Goal: Complete application form: Complete application form

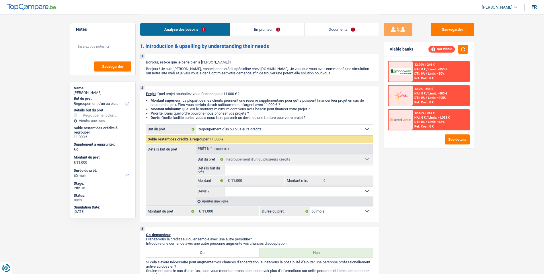
select select "refinancing"
select select "60"
select select "refinancing"
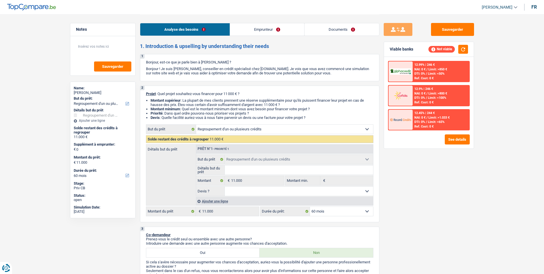
select select "60"
select select "worker"
select select "netSalary"
select select "rents"
select select "refinancing"
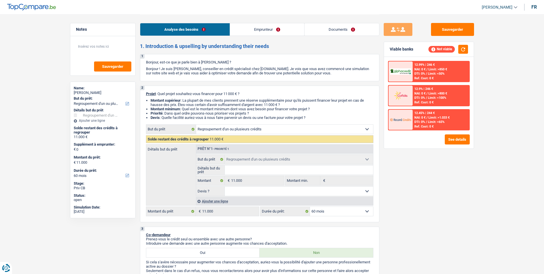
select select "refinancing"
select select "60"
click at [328, 25] on link "Documents" at bounding box center [342, 29] width 75 height 12
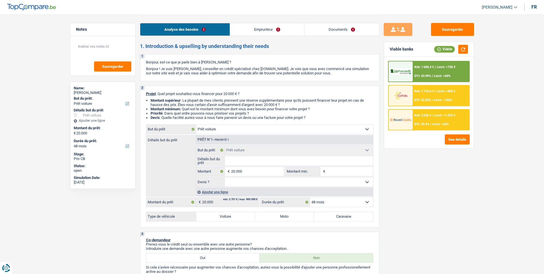
select select "car"
select select "48"
select select "car"
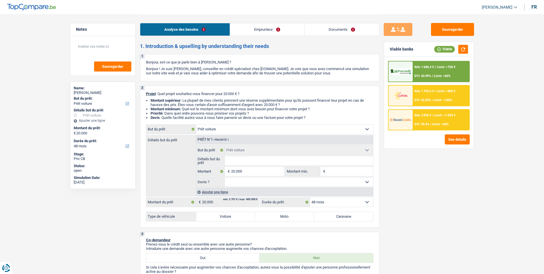
select select "48"
select select "privateEmployee"
select select "netSalary"
select select "mealVouchers"
select select "ownerWithMortgage"
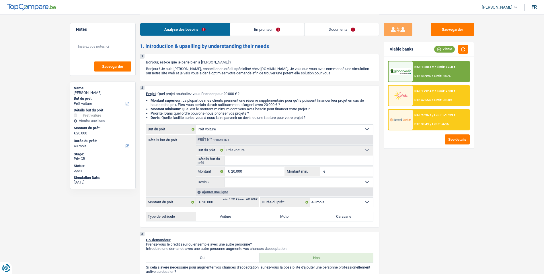
select select "mortgage"
select select "240"
select select "car"
select select "48"
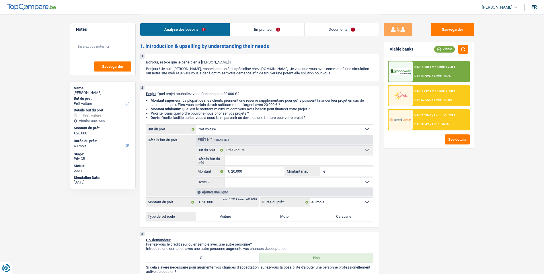
drag, startPoint x: 219, startPoint y: 70, endPoint x: 312, endPoint y: 11, distance: 109.9
drag, startPoint x: 312, startPoint y: 11, endPoint x: 266, endPoint y: 17, distance: 46.0
click at [264, 18] on div "Analyse des besoins Emprunteur Documents" at bounding box center [260, 26] width 240 height 24
click at [346, 30] on link "Documents" at bounding box center [342, 29] width 75 height 12
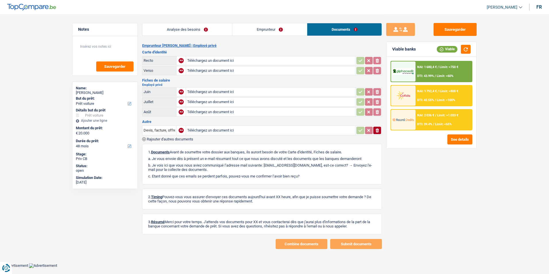
click at [270, 30] on link "Emprunteur" at bounding box center [269, 29] width 75 height 12
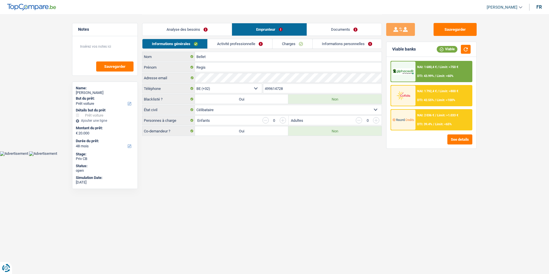
click at [247, 45] on link "Activité professionnelle" at bounding box center [239, 43] width 65 height 9
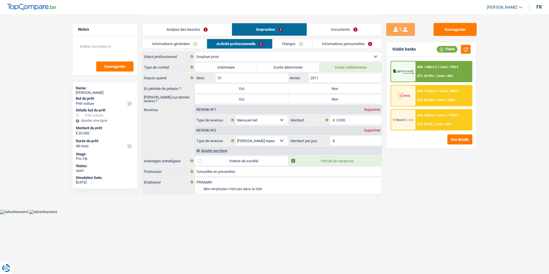
click at [201, 30] on link "Analyse des besoins" at bounding box center [186, 29] width 89 height 12
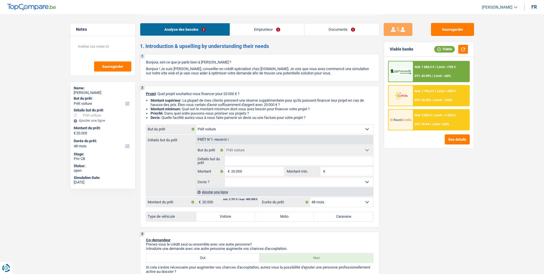
click at [266, 28] on link "Emprunteur" at bounding box center [267, 29] width 74 height 12
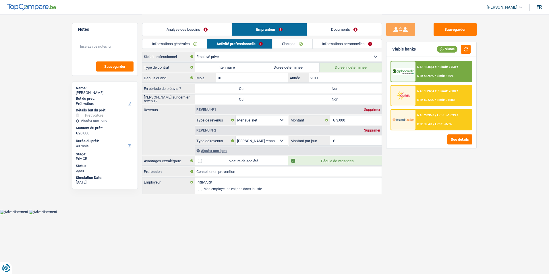
click at [216, 30] on link "Analyse des besoins" at bounding box center [186, 29] width 89 height 12
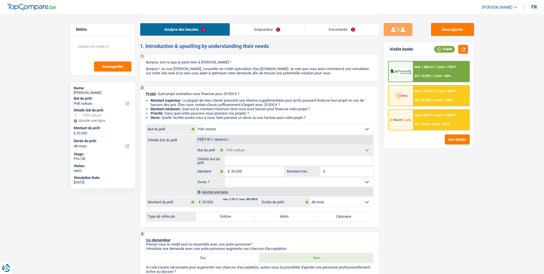
click at [259, 30] on link "Emprunteur" at bounding box center [267, 29] width 74 height 12
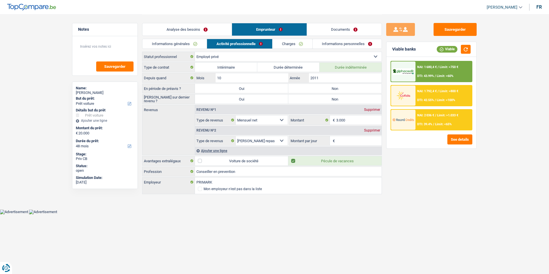
click at [219, 30] on link "Analyse des besoins" at bounding box center [186, 29] width 89 height 12
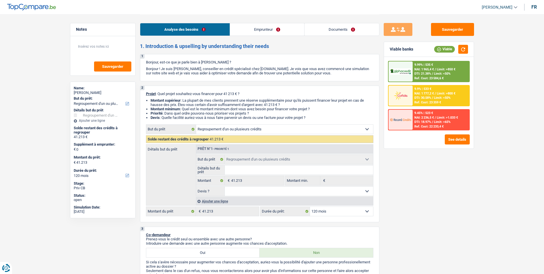
select select "refinancing"
select select "120"
select select "refinancing"
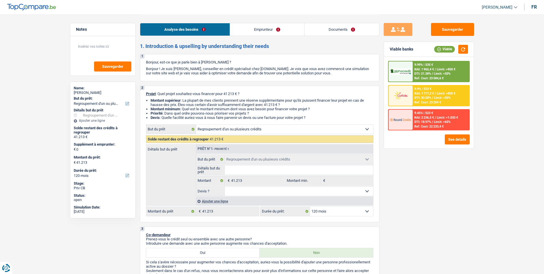
select select "120"
select select "publicEmployee"
select select "netSalary"
select select "mealVouchers"
select select "liveWithParents"
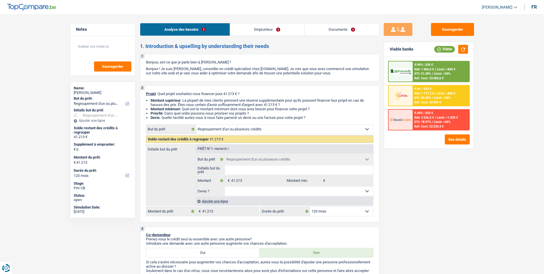
select select "carLoan"
select select "60"
select select "personalLoan"
select select "homeFurnishingOrRelocation"
select select "120"
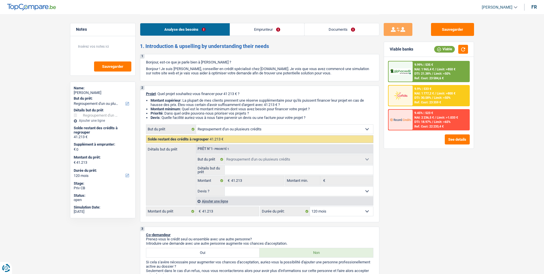
select select "refinancing"
select select "120"
click at [328, 32] on link "Documents" at bounding box center [342, 29] width 75 height 12
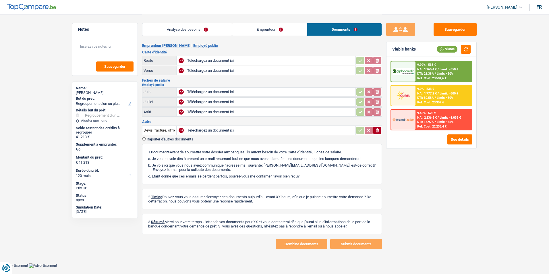
click at [195, 31] on link "Analyse des besoins" at bounding box center [187, 29] width 90 height 12
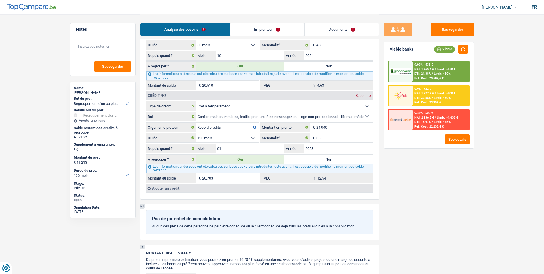
scroll to position [545, 0]
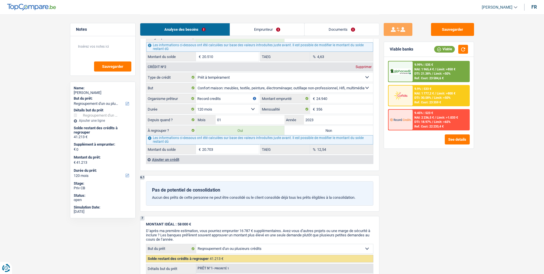
click at [278, 26] on link "Emprunteur" at bounding box center [267, 29] width 74 height 12
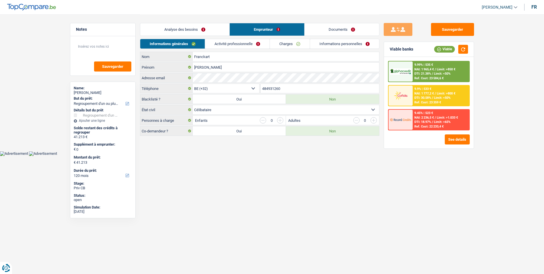
scroll to position [0, 0]
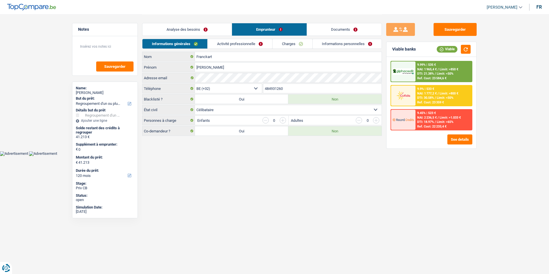
click at [337, 27] on link "Documents" at bounding box center [344, 29] width 75 height 12
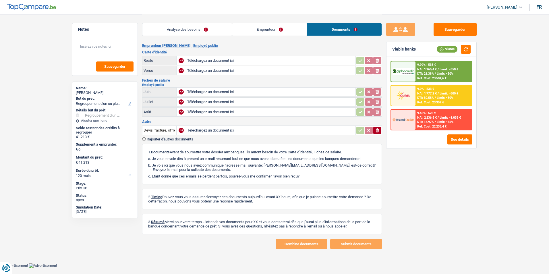
click at [243, 27] on link "Emprunteur" at bounding box center [269, 29] width 75 height 12
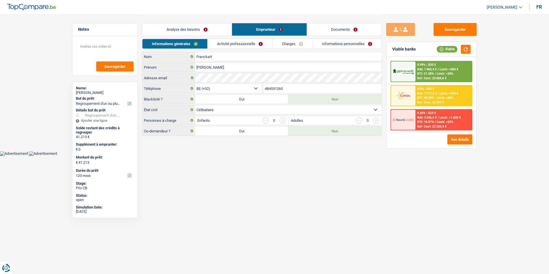
click at [205, 28] on link "Analyse des besoins" at bounding box center [186, 29] width 89 height 12
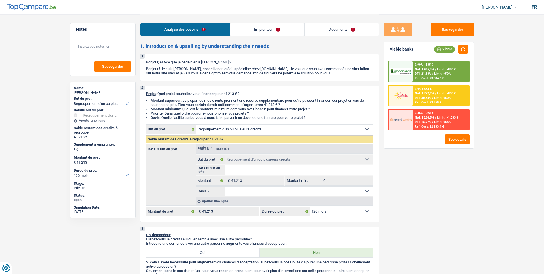
click at [271, 30] on link "Emprunteur" at bounding box center [267, 29] width 74 height 12
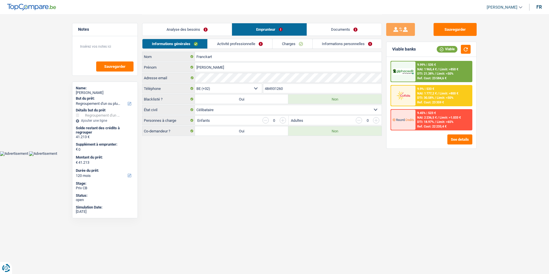
click at [322, 28] on link "Documents" at bounding box center [344, 29] width 75 height 12
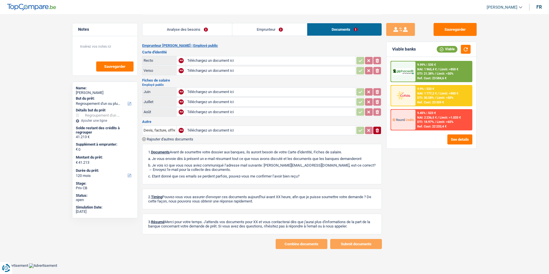
click at [263, 27] on link "Emprunteur" at bounding box center [269, 29] width 75 height 12
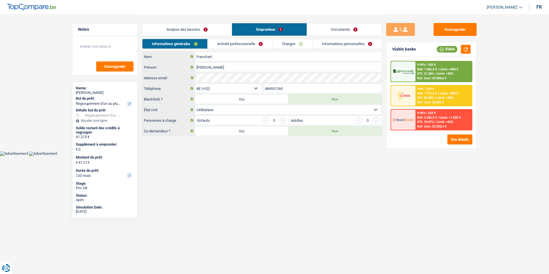
click at [216, 27] on link "Analyse des besoins" at bounding box center [186, 29] width 89 height 12
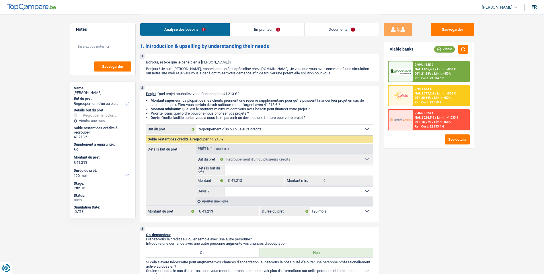
click at [251, 30] on link "Emprunteur" at bounding box center [267, 29] width 74 height 12
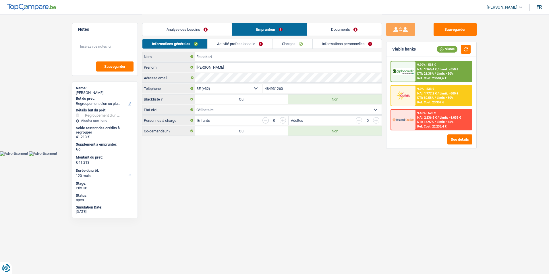
click at [319, 30] on link "Documents" at bounding box center [344, 29] width 75 height 12
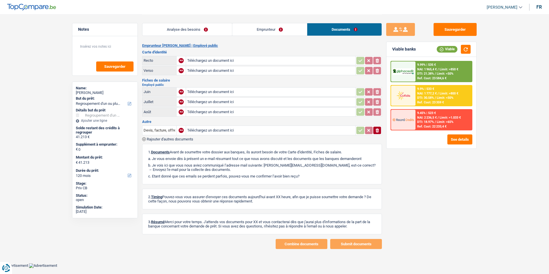
click at [220, 27] on link "Analyse des besoins" at bounding box center [187, 29] width 90 height 12
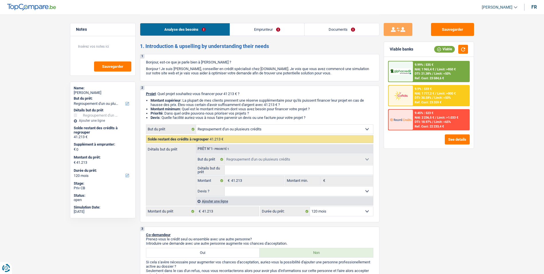
click at [255, 29] on link "Emprunteur" at bounding box center [267, 29] width 74 height 12
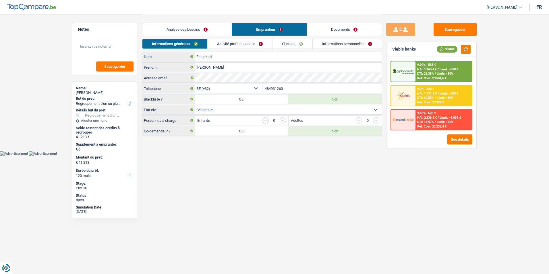
click at [339, 31] on link "Documents" at bounding box center [344, 29] width 75 height 12
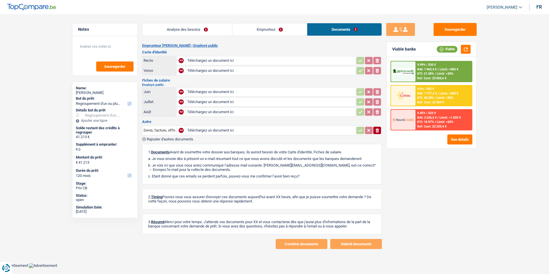
click at [218, 26] on link "Analyse des besoins" at bounding box center [187, 29] width 90 height 12
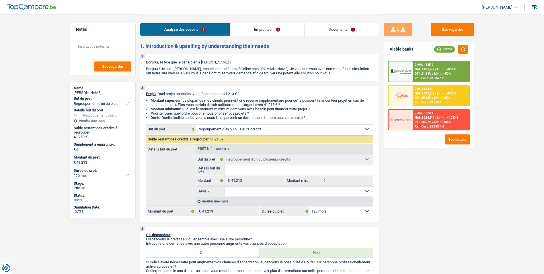
click at [253, 30] on link "Emprunteur" at bounding box center [267, 29] width 74 height 12
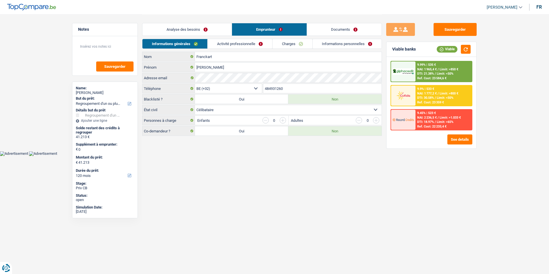
click at [249, 44] on link "Activité professionnelle" at bounding box center [239, 43] width 65 height 9
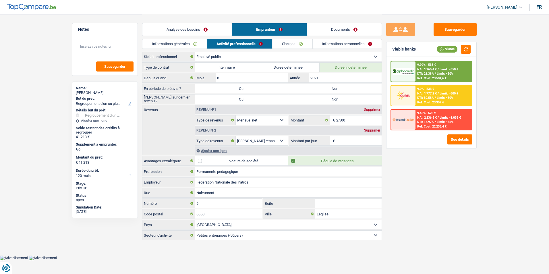
click at [196, 30] on link "Analyse des besoins" at bounding box center [186, 29] width 89 height 12
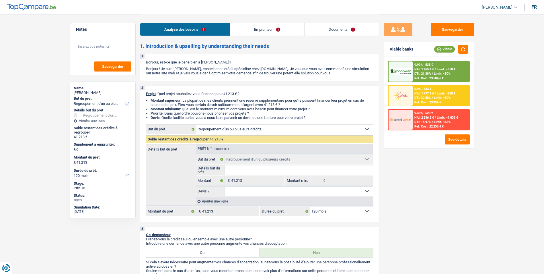
click at [260, 28] on link "Emprunteur" at bounding box center [267, 29] width 74 height 12
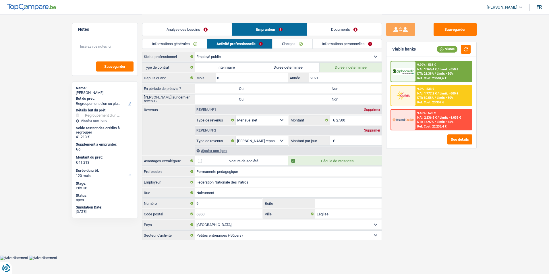
click at [331, 29] on link "Documents" at bounding box center [344, 29] width 75 height 12
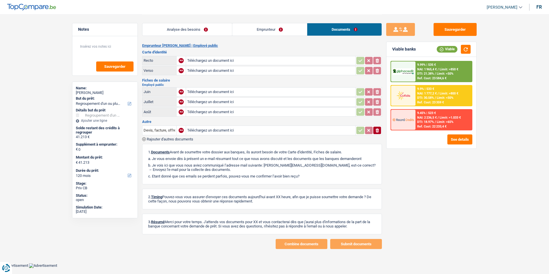
click at [259, 32] on link "Emprunteur" at bounding box center [269, 29] width 75 height 12
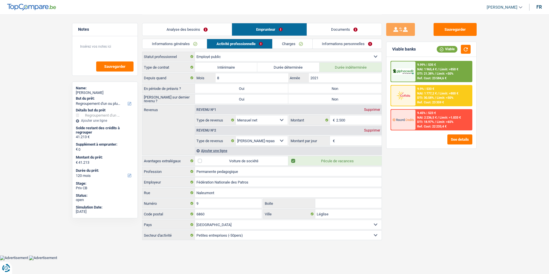
click at [220, 31] on link "Analyse des besoins" at bounding box center [186, 29] width 89 height 12
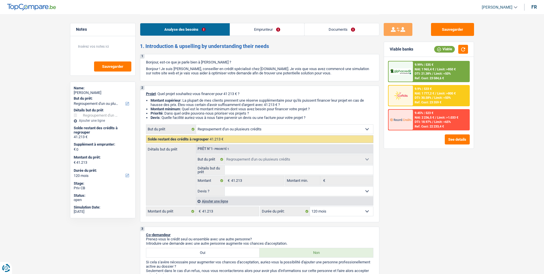
click at [252, 27] on link "Emprunteur" at bounding box center [267, 29] width 74 height 12
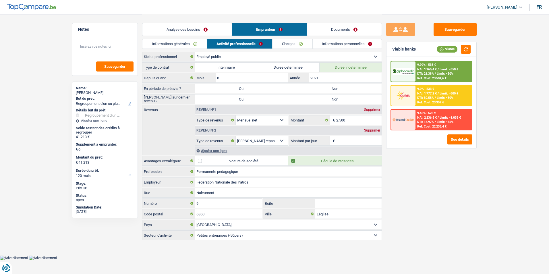
click at [325, 27] on link "Documents" at bounding box center [344, 29] width 75 height 12
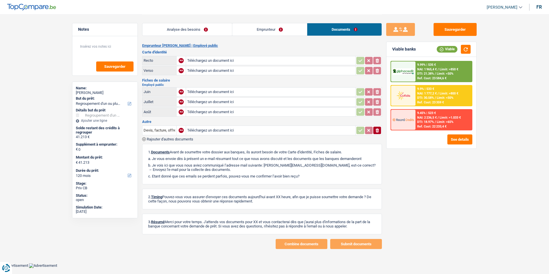
click at [280, 30] on link "Emprunteur" at bounding box center [269, 29] width 75 height 12
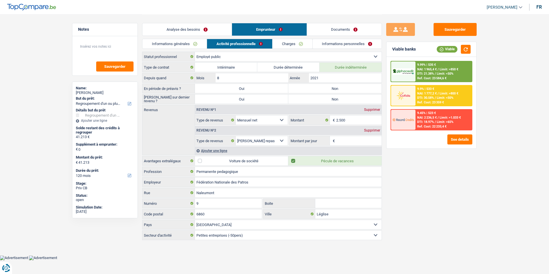
click at [228, 30] on link "Analyse des besoins" at bounding box center [186, 29] width 89 height 12
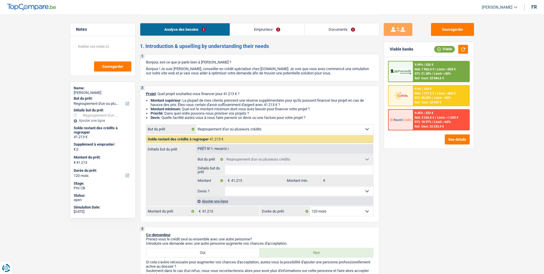
click at [265, 28] on link "Emprunteur" at bounding box center [267, 29] width 74 height 12
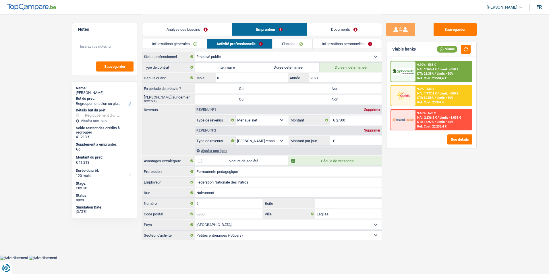
click at [322, 25] on link "Documents" at bounding box center [344, 29] width 75 height 12
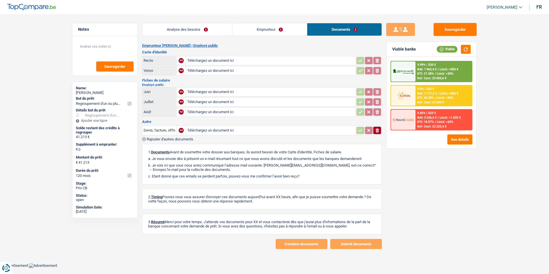
click at [286, 28] on link "Emprunteur" at bounding box center [269, 29] width 75 height 12
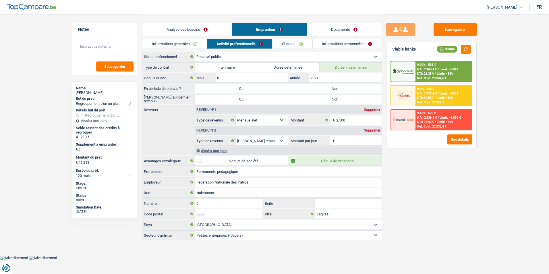
click at [202, 30] on link "Analyse des besoins" at bounding box center [186, 29] width 89 height 12
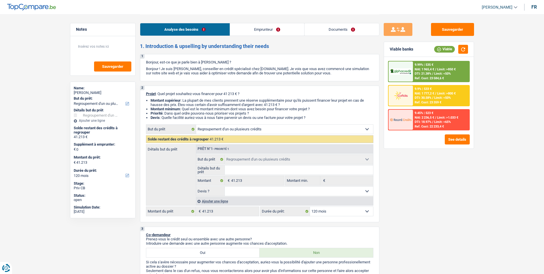
click at [267, 28] on link "Emprunteur" at bounding box center [267, 29] width 74 height 12
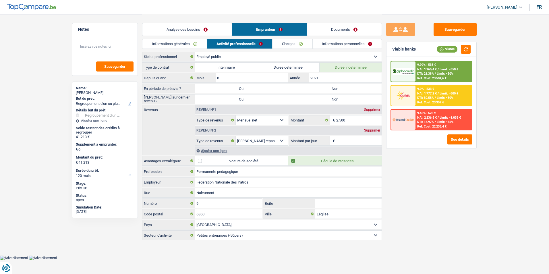
click at [300, 41] on link "Charges" at bounding box center [292, 43] width 40 height 9
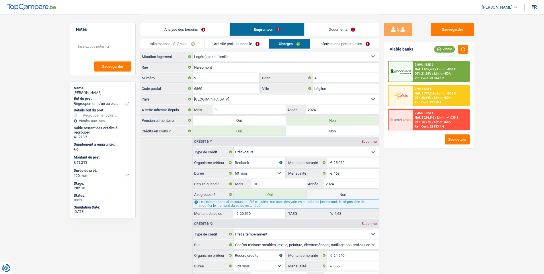
click at [253, 44] on link "Activité professionnelle" at bounding box center [237, 43] width 65 height 9
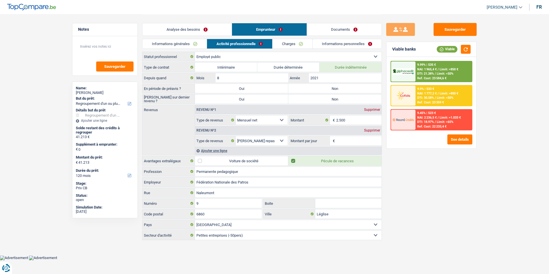
click at [319, 42] on link "Informations personnelles" at bounding box center [346, 43] width 69 height 9
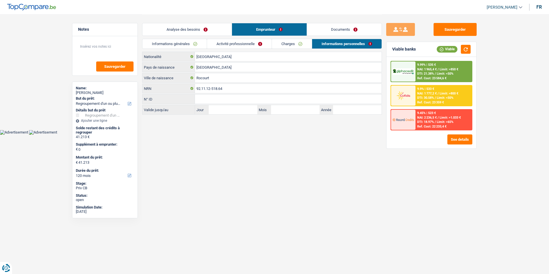
click at [286, 42] on link "Charges" at bounding box center [292, 43] width 40 height 9
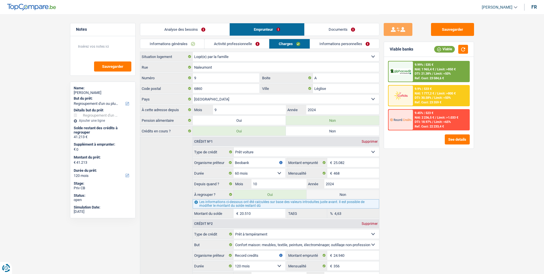
click at [245, 44] on link "Activité professionnelle" at bounding box center [237, 43] width 65 height 9
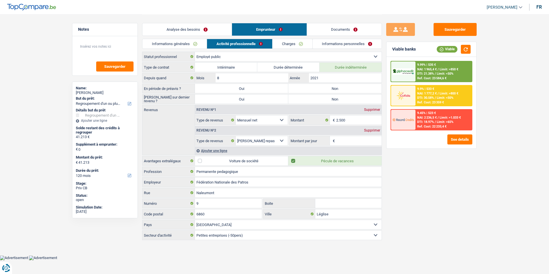
click at [276, 43] on link "Charges" at bounding box center [292, 43] width 40 height 9
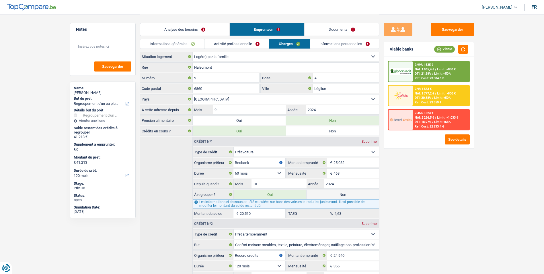
click at [332, 42] on link "Informations personnelles" at bounding box center [344, 43] width 69 height 9
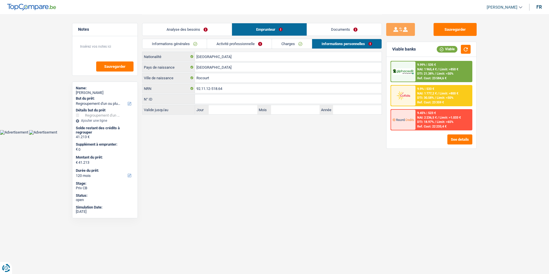
click at [251, 43] on link "Activité professionnelle" at bounding box center [239, 43] width 65 height 9
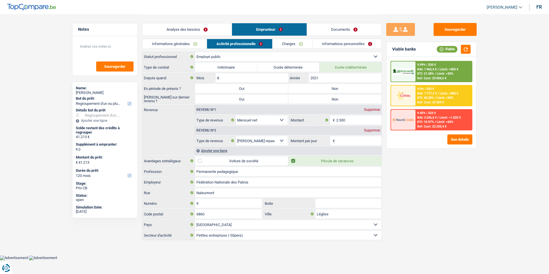
click at [291, 42] on link "Charges" at bounding box center [292, 43] width 40 height 9
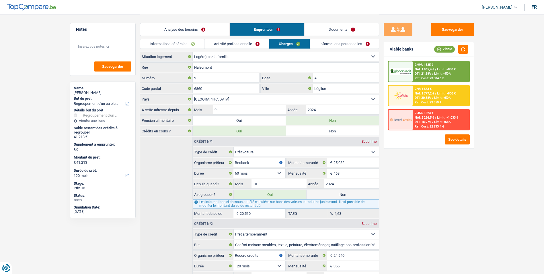
click at [328, 38] on div "Analyse des besoins Emprunteur Documents" at bounding box center [260, 26] width 240 height 24
click at [317, 42] on link "Informations personnelles" at bounding box center [344, 43] width 69 height 9
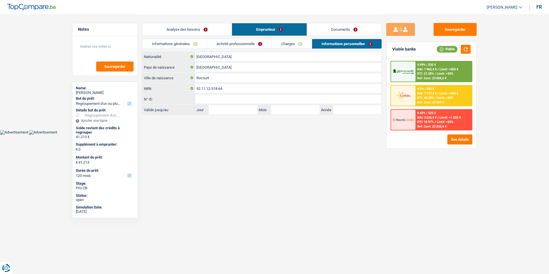
click at [286, 43] on link "Charges" at bounding box center [292, 43] width 40 height 9
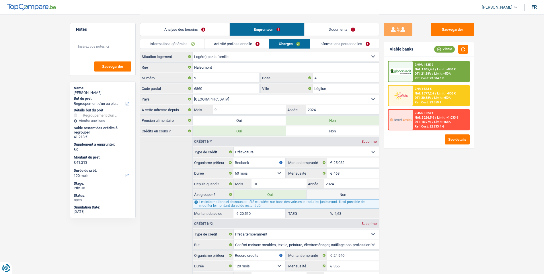
click at [243, 43] on link "Activité professionnelle" at bounding box center [237, 43] width 65 height 9
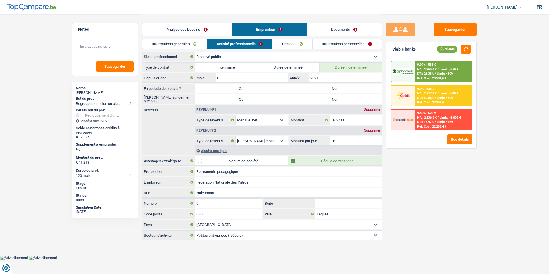
click at [283, 43] on link "Charges" at bounding box center [292, 43] width 40 height 9
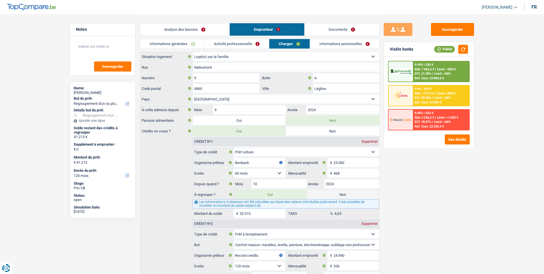
click at [321, 43] on link "Informations personnelles" at bounding box center [344, 43] width 69 height 9
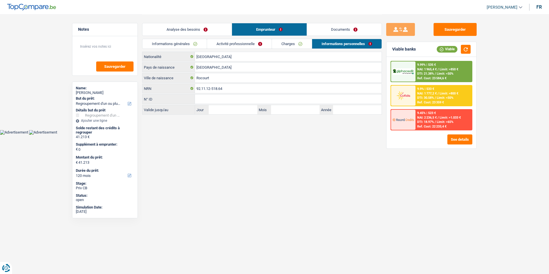
click at [297, 48] on link "Charges" at bounding box center [292, 43] width 40 height 9
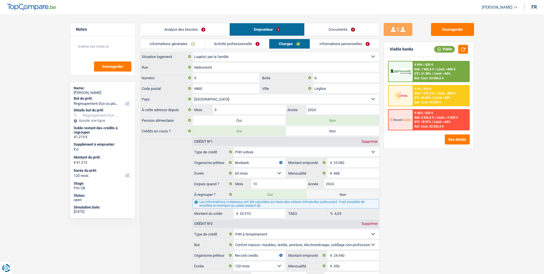
click at [327, 32] on link "Documents" at bounding box center [342, 29] width 75 height 12
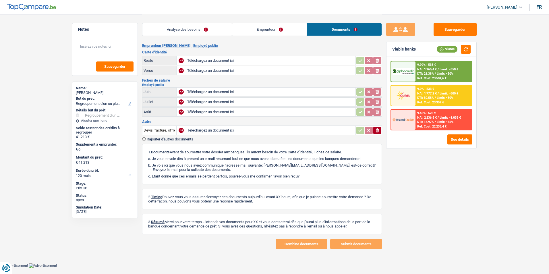
click at [223, 28] on link "Analyse des besoins" at bounding box center [187, 29] width 90 height 12
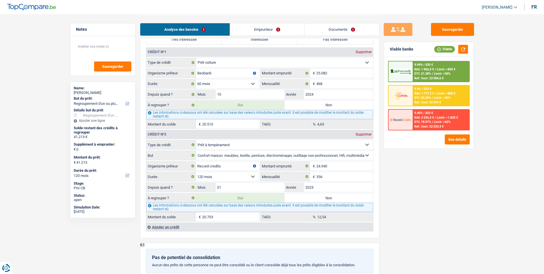
scroll to position [488, 0]
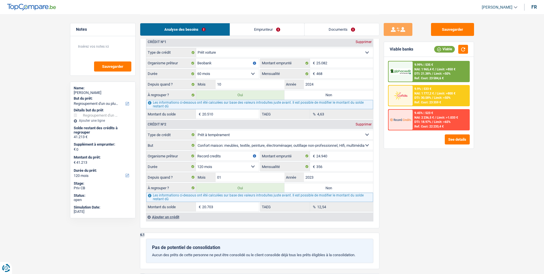
click at [446, 97] on span "Limit: <50%" at bounding box center [442, 98] width 17 height 4
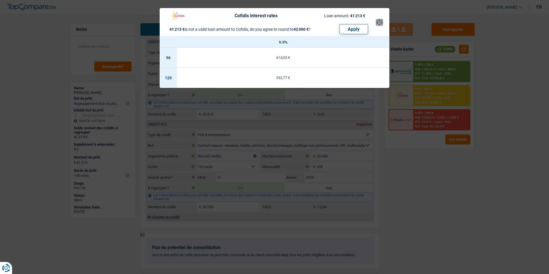
click at [376, 20] on button "×" at bounding box center [379, 23] width 6 height 6
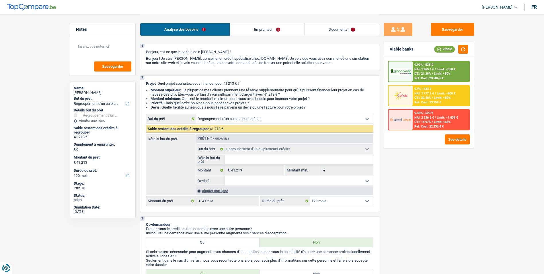
scroll to position [0, 0]
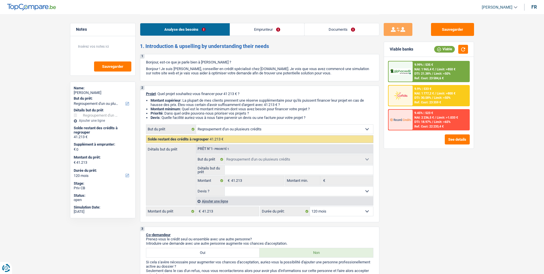
click at [269, 32] on link "Emprunteur" at bounding box center [267, 29] width 74 height 12
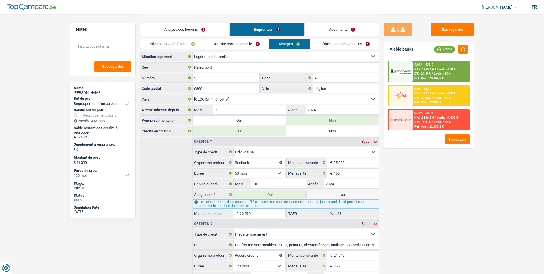
click at [344, 30] on link "Documents" at bounding box center [342, 29] width 75 height 12
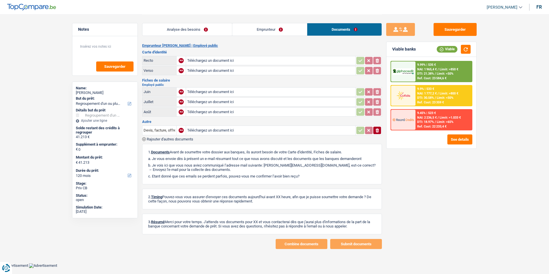
click at [278, 33] on link "Emprunteur" at bounding box center [269, 29] width 75 height 12
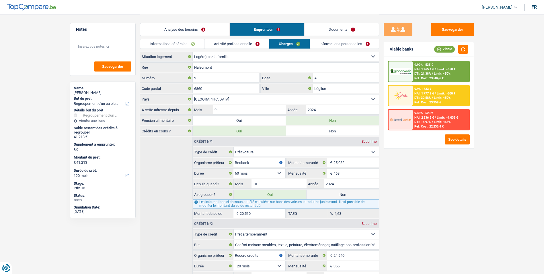
click at [236, 42] on link "Activité professionnelle" at bounding box center [237, 43] width 65 height 9
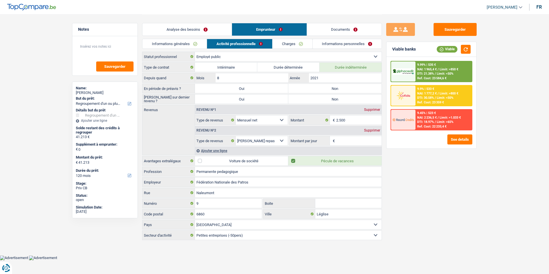
click at [193, 28] on link "Analyse des besoins" at bounding box center [186, 29] width 89 height 12
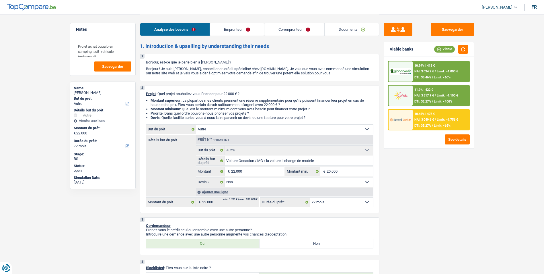
select select "other"
select select "72"
select select "other"
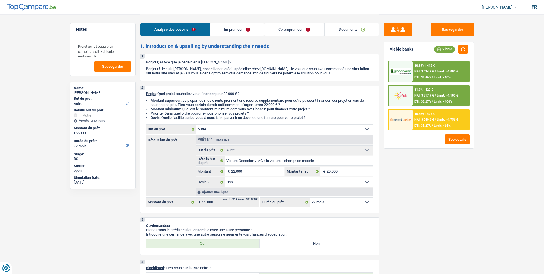
select select "false"
select select "72"
select select "worker"
select select "publicEmployee"
select select "netSalary"
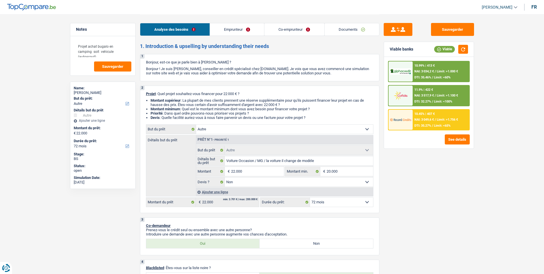
select select "familyAllowances"
select select "netSalary"
select select "mealVouchers"
select select "familyAllowances"
select select "ownerWithMortgage"
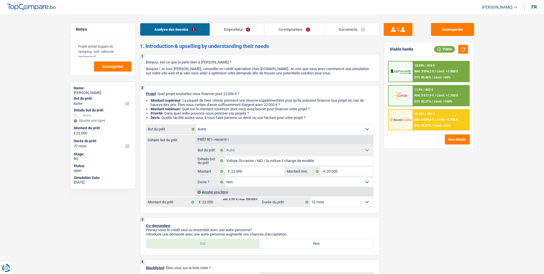
select select "mortgage"
select select "300"
select select "personalLoan"
select select "legalFees"
select select "72"
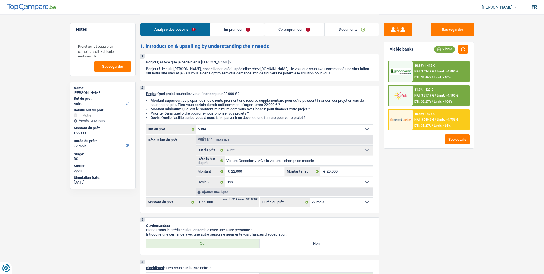
select select "other"
select select "false"
select select "72"
select select "32"
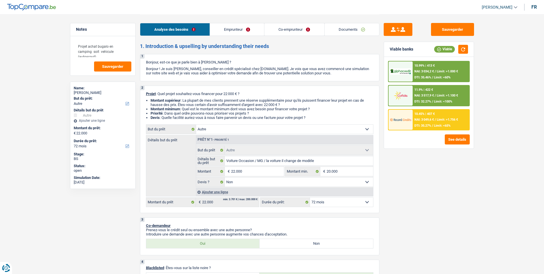
click at [245, 30] on link "Emprunteur" at bounding box center [237, 29] width 54 height 12
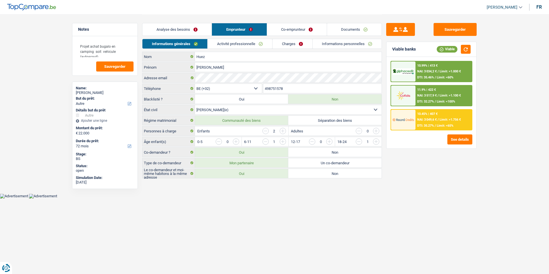
click at [280, 32] on link "Co-emprunteur" at bounding box center [297, 29] width 60 height 12
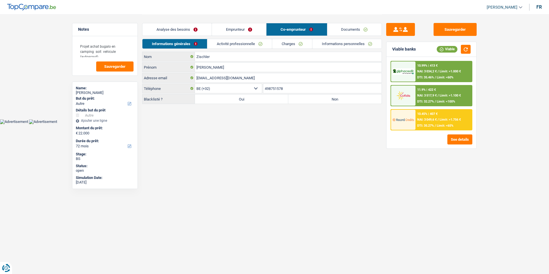
click at [242, 28] on link "Emprunteur" at bounding box center [239, 29] width 54 height 12
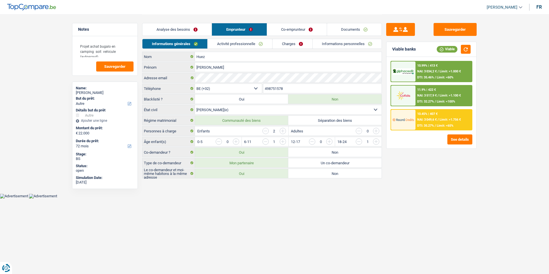
click at [282, 31] on link "Co-emprunteur" at bounding box center [297, 29] width 60 height 12
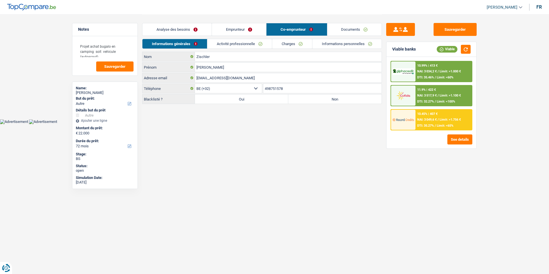
click at [252, 43] on link "Activité professionnelle" at bounding box center [239, 43] width 65 height 9
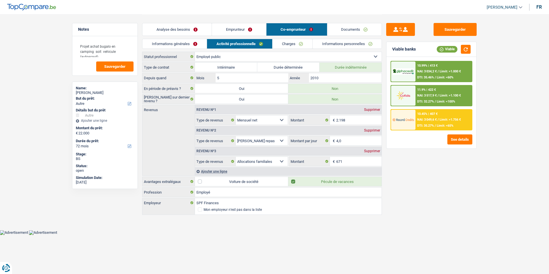
click at [293, 43] on link "Charges" at bounding box center [292, 43] width 40 height 9
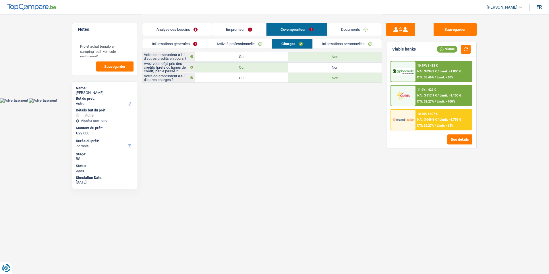
click at [330, 45] on link "Informations personnelles" at bounding box center [346, 43] width 69 height 9
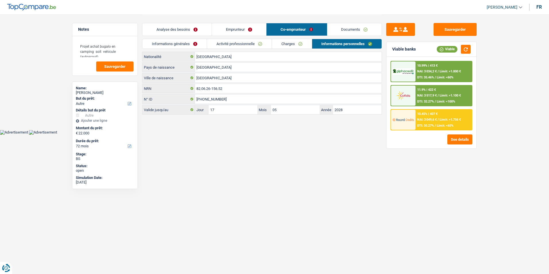
click at [199, 43] on link "Informations générales" at bounding box center [174, 43] width 64 height 9
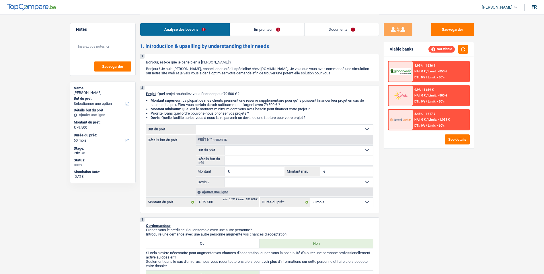
select select "60"
select select "noProfession"
select select "60"
select select "32"
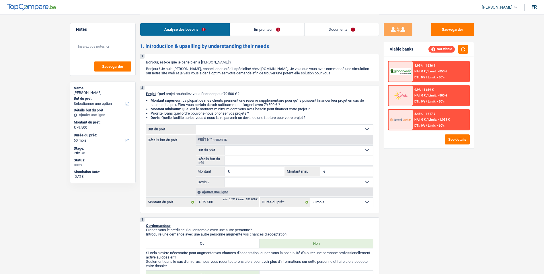
click at [268, 31] on link "Emprunteur" at bounding box center [267, 29] width 74 height 12
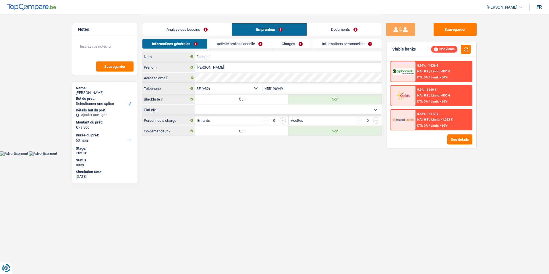
click at [283, 112] on select "Célibataire Marié(e) Cohabitant(e) légal(e) Divorcé(e) Veuf(ve) Séparé (de fait…" at bounding box center [288, 109] width 187 height 9
click at [293, 108] on select "Célibataire Marié(e) Cohabitant(e) légal(e) Divorcé(e) Veuf(ve) Séparé (de fait…" at bounding box center [288, 109] width 187 height 9
click at [292, 109] on select "Célibataire Marié(e) Cohabitant(e) légal(e) Divorcé(e) Veuf(ve) Séparé (de fait…" at bounding box center [288, 109] width 187 height 9
click at [321, 27] on link "Documents" at bounding box center [344, 29] width 75 height 12
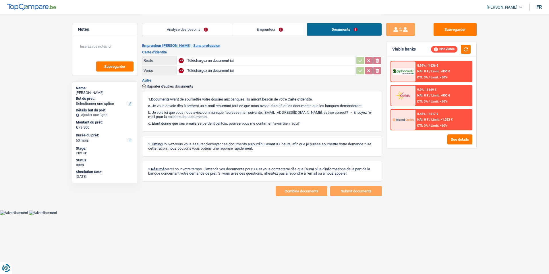
click at [273, 29] on link "Emprunteur" at bounding box center [269, 29] width 75 height 12
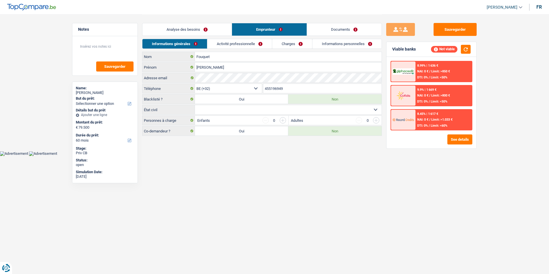
click at [226, 32] on link "Analyse des besoins" at bounding box center [186, 29] width 89 height 12
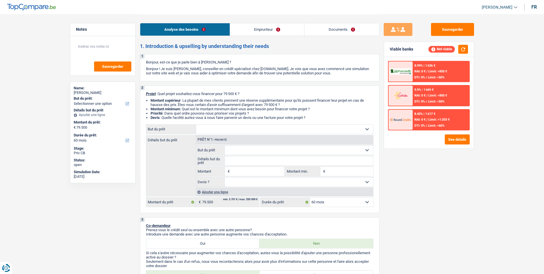
click at [275, 26] on link "Emprunteur" at bounding box center [267, 29] width 74 height 12
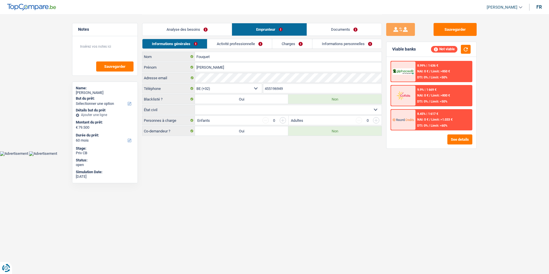
click at [319, 30] on link "Documents" at bounding box center [344, 29] width 75 height 12
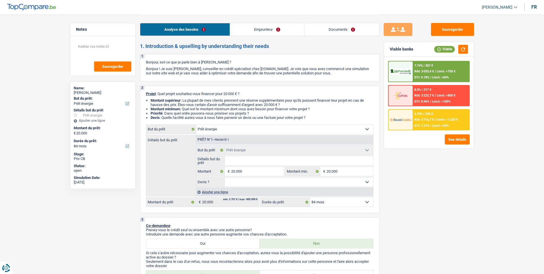
select select "energy"
select select "84"
select select "energy"
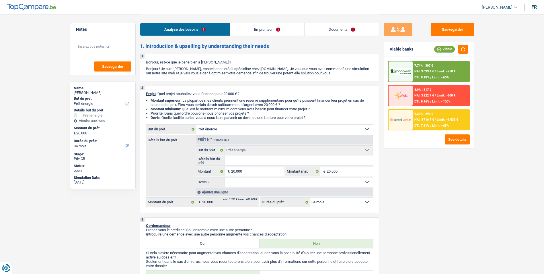
select select "84"
select select "publicEmployee"
select select "netSalary"
select select "mealVouchers"
select select "familyAllowances"
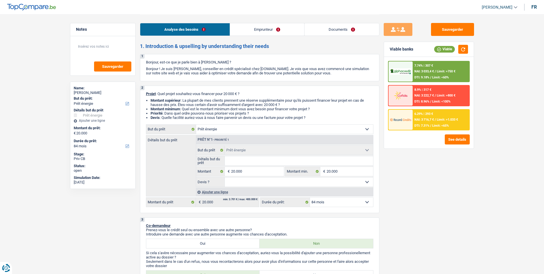
select select "ownerWithoutMortgage"
select select "energy"
select select "84"
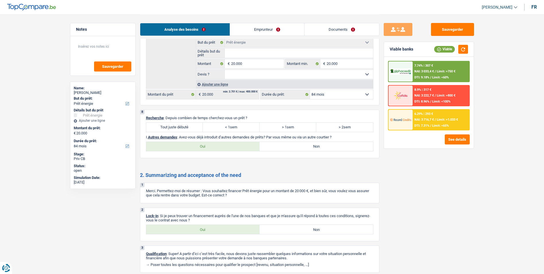
scroll to position [545, 0]
click at [267, 30] on link "Emprunteur" at bounding box center [267, 29] width 74 height 12
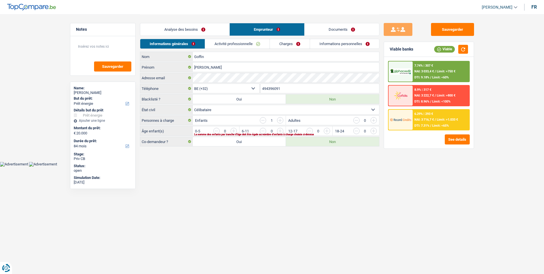
scroll to position [0, 0]
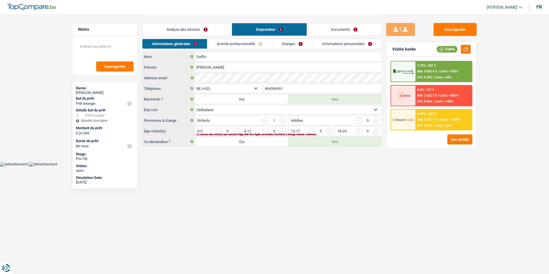
click at [242, 43] on link "Activité professionnelle" at bounding box center [239, 43] width 65 height 9
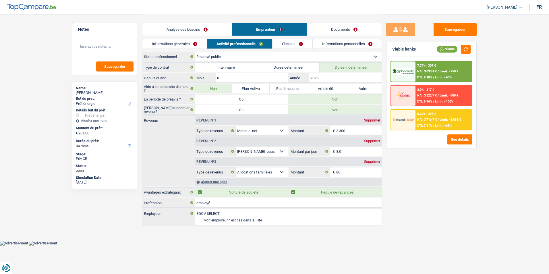
click at [294, 46] on link "Charges" at bounding box center [292, 43] width 40 height 9
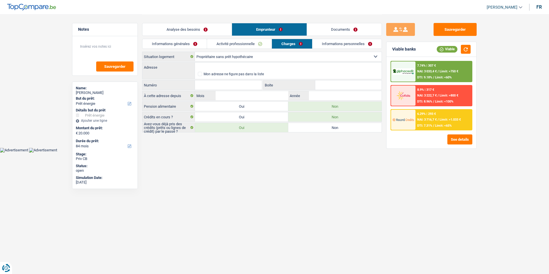
click at [338, 45] on link "Informations personnelles" at bounding box center [346, 43] width 69 height 9
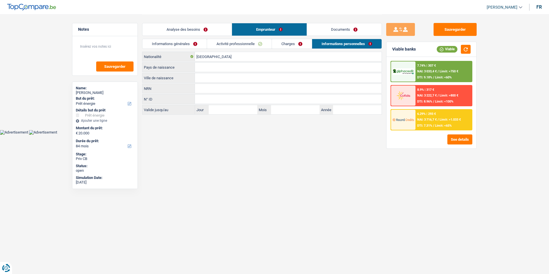
click at [335, 27] on link "Documents" at bounding box center [344, 29] width 75 height 12
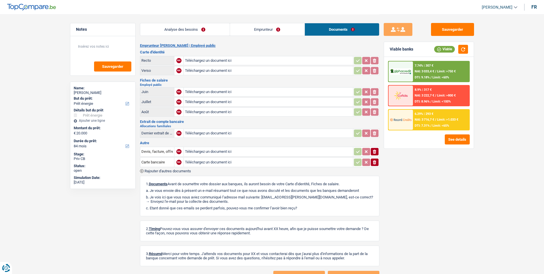
click at [184, 24] on link "Analyse des besoins" at bounding box center [185, 29] width 90 height 12
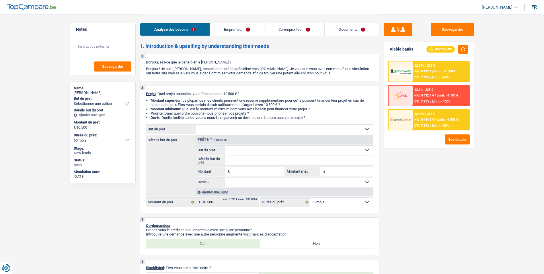
select select "60"
select select "retired"
select select "pension"
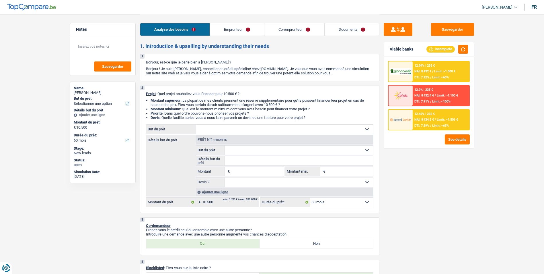
select select "pension"
select select "ownerWithoutMortgage"
select select "carLoan"
select select "60"
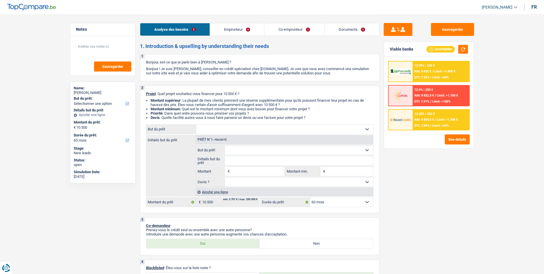
click at [305, 122] on div "2 Projet : Quel projet souhaitez-vous financer pour 10 500 € ? Montant supérieu…" at bounding box center [260, 149] width 240 height 127
click at [304, 127] on select "Confort maison: meubles, textile, peinture, électroménager, outillage non-profe…" at bounding box center [284, 129] width 177 height 9
select select "movingOrInstallation"
click at [196, 125] on select "Confort maison: meubles, textile, peinture, électroménager, outillage non-profe…" at bounding box center [284, 129] width 177 height 9
select select "movingOrInstallation"
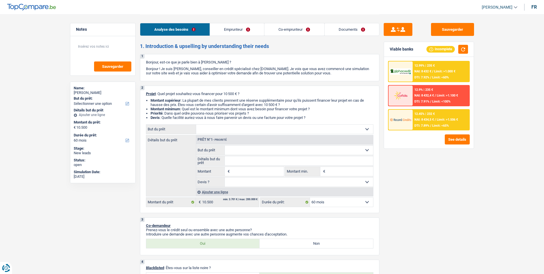
select select "movingOrInstallation"
type input "10.500"
select select "movingOrInstallation"
type input "10.500"
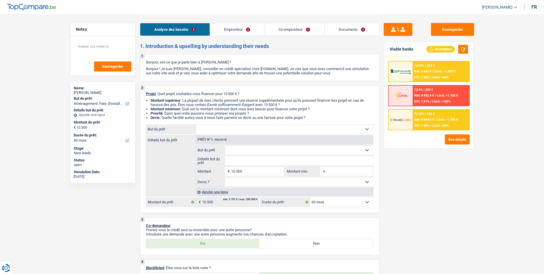
select select "movingOrInstallation"
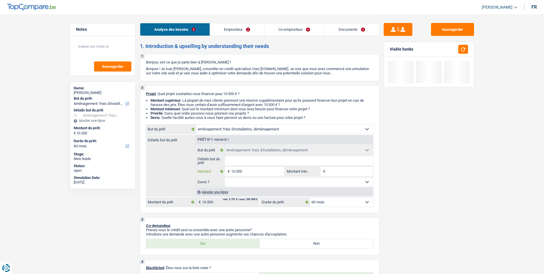
click at [255, 168] on input "10.500" at bounding box center [257, 171] width 53 height 9
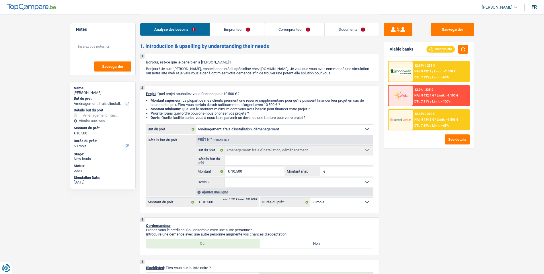
click at [265, 179] on select "Oui Non Non répondu Sélectionner une option" at bounding box center [299, 181] width 148 height 9
select select "false"
click at [225, 177] on select "Oui Non Non répondu Sélectionner une option" at bounding box center [299, 181] width 148 height 9
select select "false"
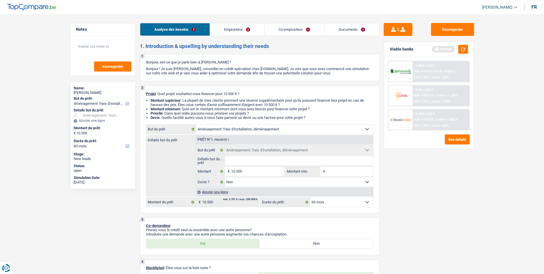
click at [271, 162] on input "Détails but du prêt" at bounding box center [299, 160] width 148 height 9
type input "N"
type input "No"
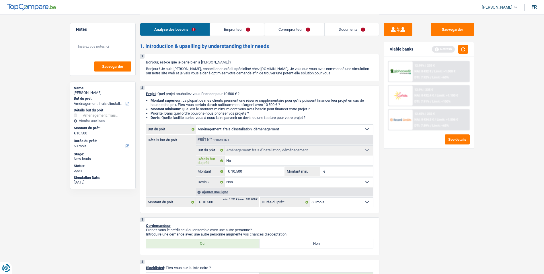
type input "Nou"
type input "Nouv"
type input "Nouve"
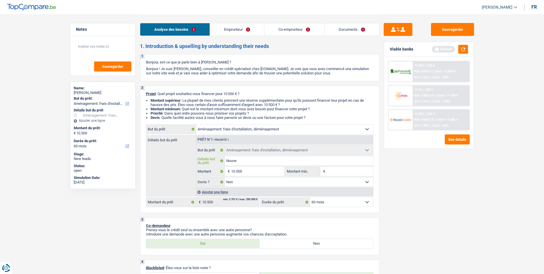
type input "Nouve"
type input "Nouvea"
type input "Nouveau"
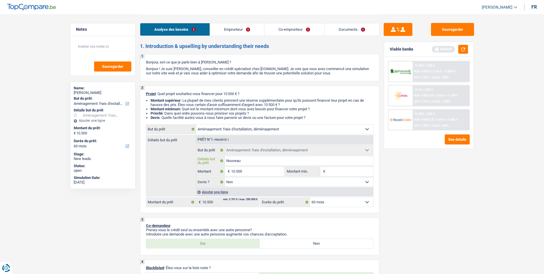
type input "Nouveaux"
type input "Nouveaux m"
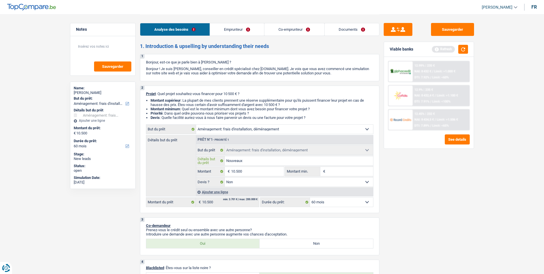
type input "Nouveaux m"
type input "Nouveaux me"
type input "Nouveaux meu"
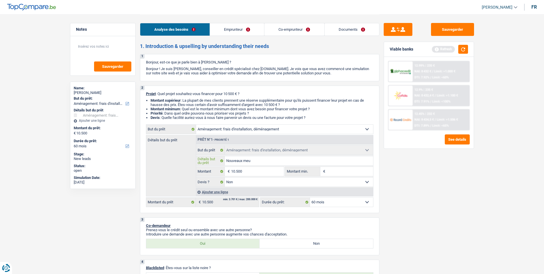
type input "Nouveaux meub"
type input "Nouveaux meubl"
type input "Nouveaux meuble"
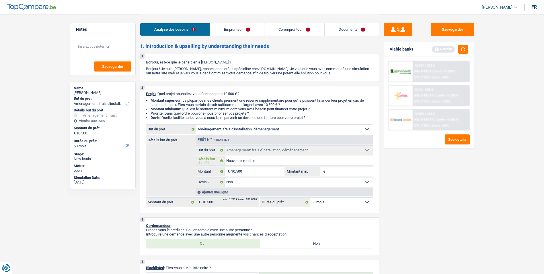
type input "Nouveaux meuble"
type input "Nouveaux meubles"
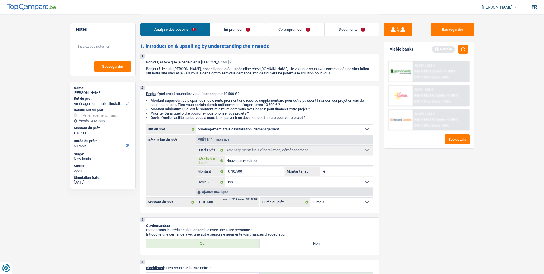
type input "Nouveaux meubles +"
type input "Nouveaux meubles + g"
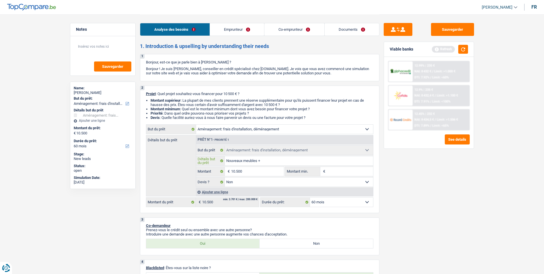
type input "Nouveaux meubles + g"
type input "Nouveaux meubles + ga"
type input "Nouveaux meubles + gar"
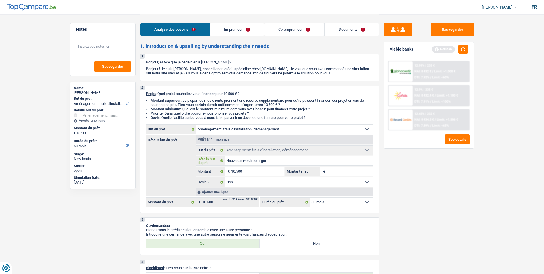
type input "Nouveaux meubles + gara"
type input "Nouveaux meubles + garan"
type input "Nouveaux meubles + garant"
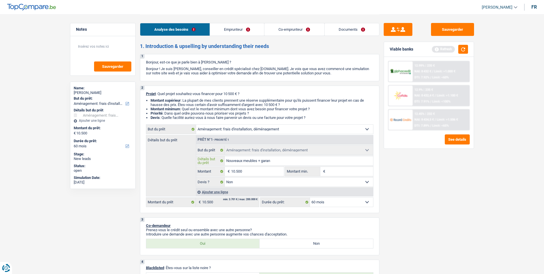
type input "Nouveaux meubles + garant"
type input "Nouveaux meubles + garanti"
type input "Nouveaux meubles + garantie"
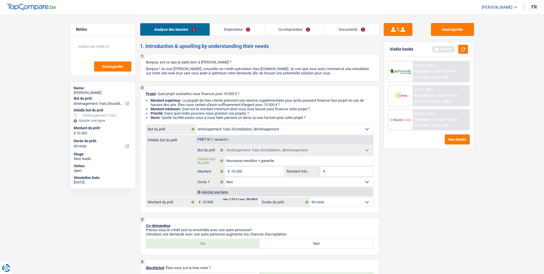
type input "Nouveaux meubles + garantie"
type input "Nouveaux meubles + garantie l"
type input "Nouveaux meubles + garantie lo"
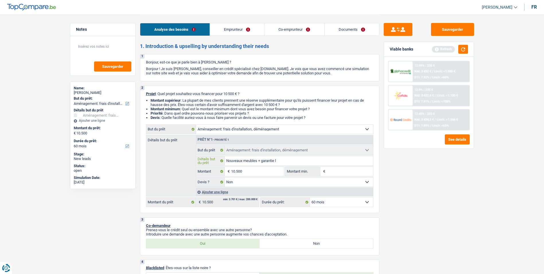
type input "Nouveaux meubles + garantie lo"
type input "Nouveaux meubles + garantie loc"
type input "Nouveaux meubles + garantie loca"
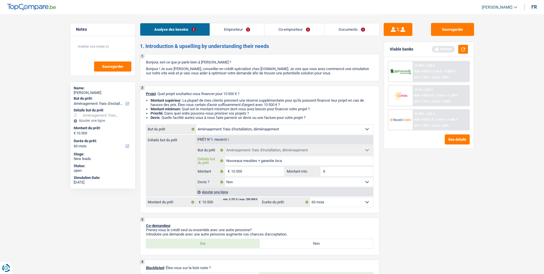
type input "Nouveaux meubles + garantie locat"
type input "Nouveaux meubles + garantie locati"
type input "Nouveaux meubles + garantie locativ"
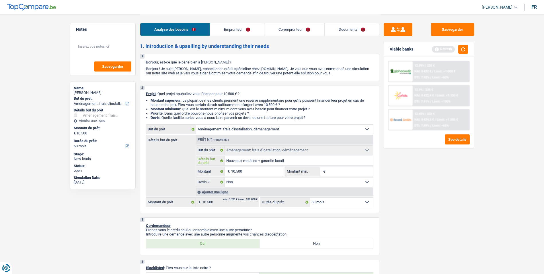
type input "Nouveaux meubles + garantie locativ"
type input "Nouveaux meubles + garantie locative"
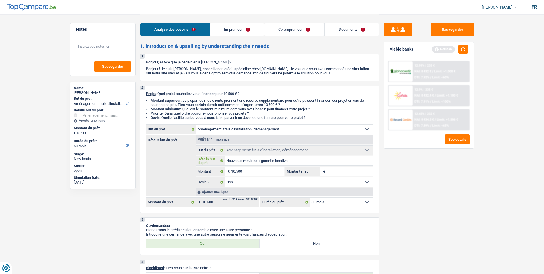
type input "Nouveaux meubles + garantie locative"
click at [252, 171] on input "10.500" at bounding box center [257, 171] width 53 height 9
type input "1.050"
type input "105"
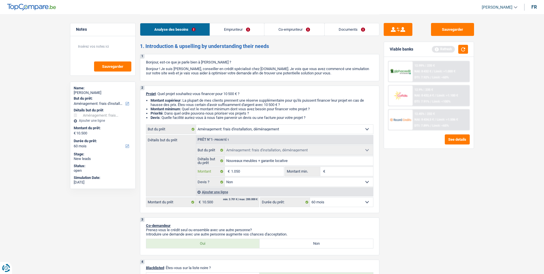
type input "105"
type input "10"
type input "100"
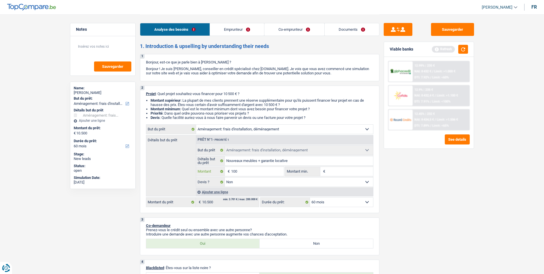
type input "1.000"
type input "10.001"
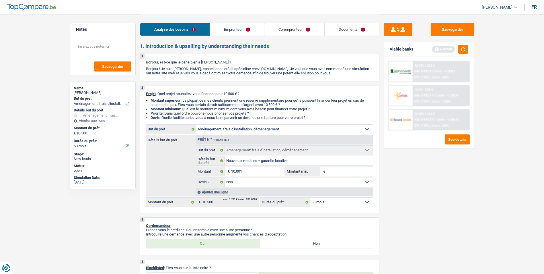
type input "10.001"
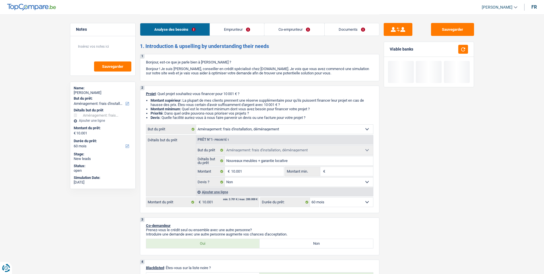
click at [308, 29] on link "Co-emprunteur" at bounding box center [295, 29] width 60 height 12
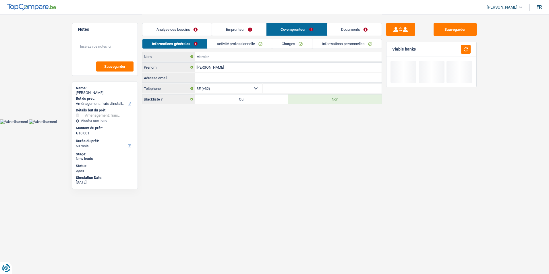
click at [347, 30] on link "Documents" at bounding box center [354, 29] width 55 height 12
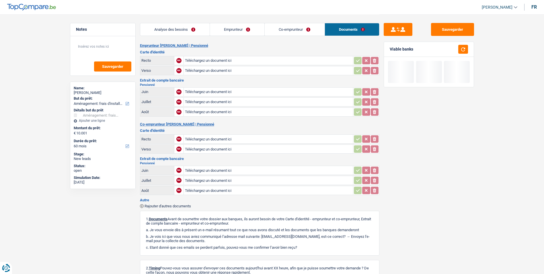
click at [303, 31] on link "Co-emprunteur" at bounding box center [295, 29] width 60 height 12
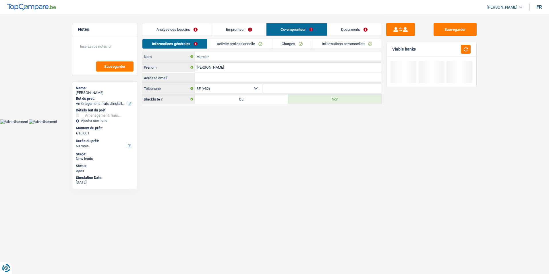
click at [245, 28] on link "Emprunteur" at bounding box center [239, 29] width 54 height 12
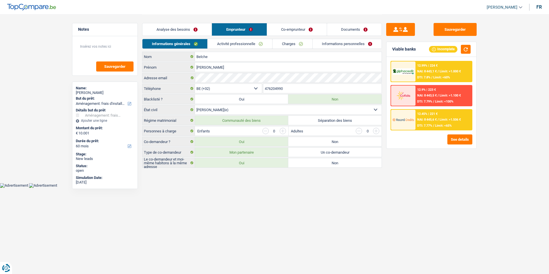
click at [317, 43] on link "Informations personnelles" at bounding box center [346, 43] width 69 height 9
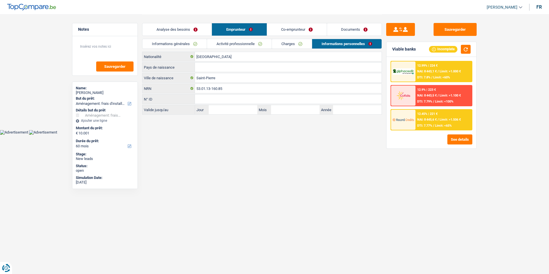
click at [202, 29] on link "Analyse des besoins" at bounding box center [176, 29] width 69 height 12
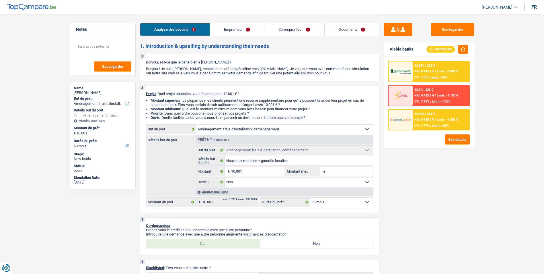
click at [339, 168] on input "Montant min." at bounding box center [350, 171] width 46 height 9
type input "7"
type input "74"
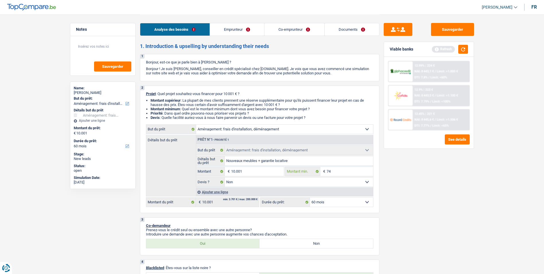
type input "7"
type input "75"
type input "750"
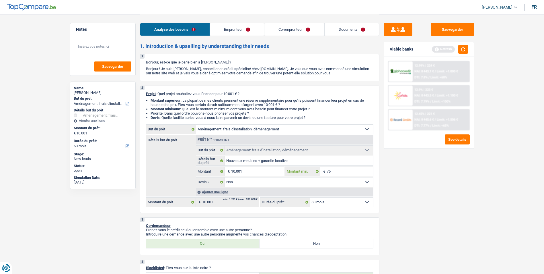
type input "750"
type input "7.500"
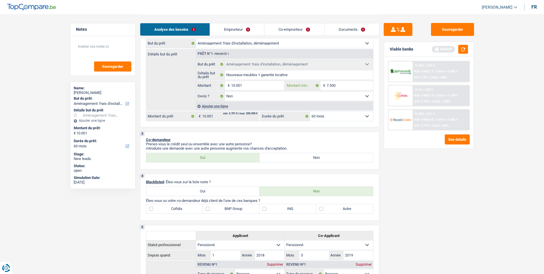
scroll to position [86, 0]
type input "7.500"
click at [246, 26] on link "Emprunteur" at bounding box center [237, 29] width 54 height 12
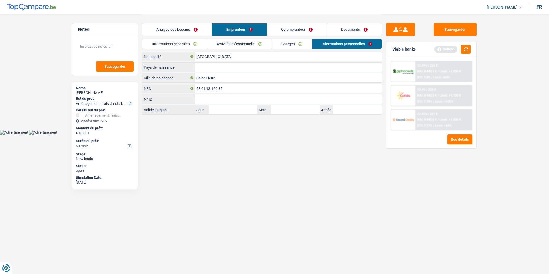
click at [277, 24] on link "Co-emprunteur" at bounding box center [297, 29] width 60 height 12
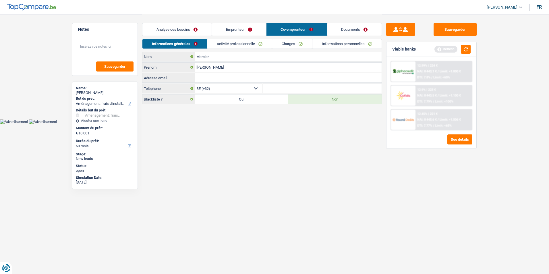
click at [243, 27] on link "Emprunteur" at bounding box center [239, 29] width 54 height 12
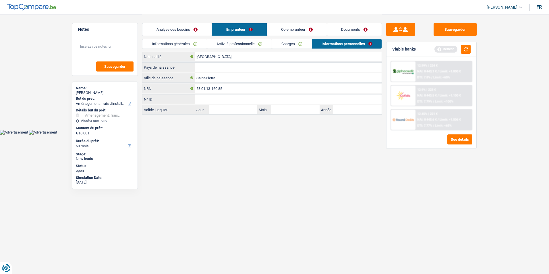
click at [193, 27] on link "Analyse des besoins" at bounding box center [176, 29] width 69 height 12
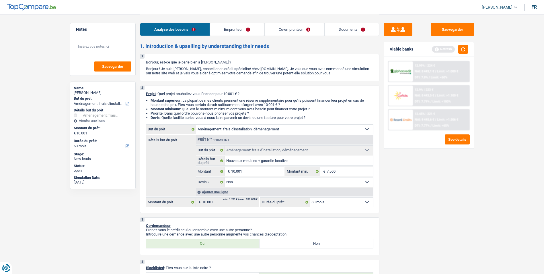
click at [226, 28] on link "Emprunteur" at bounding box center [237, 29] width 54 height 12
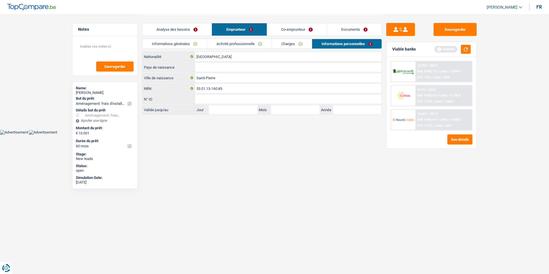
click at [276, 30] on link "Co-emprunteur" at bounding box center [297, 29] width 60 height 12
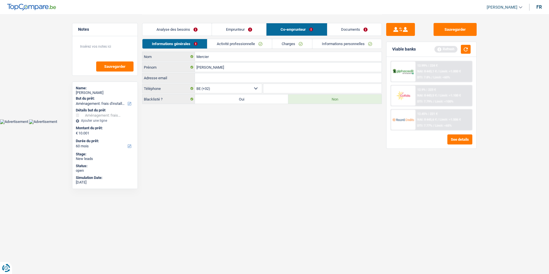
click at [242, 28] on link "Emprunteur" at bounding box center [239, 29] width 54 height 12
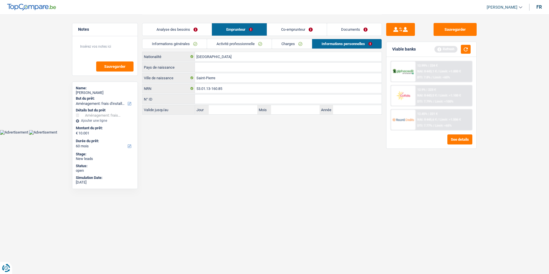
click at [200, 29] on link "Analyse des besoins" at bounding box center [176, 29] width 69 height 12
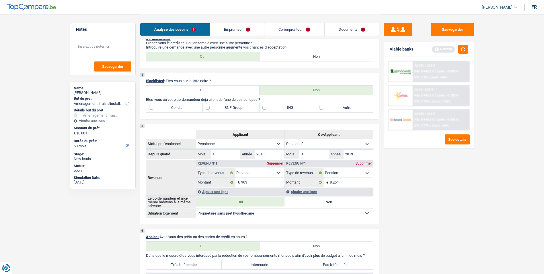
scroll to position [201, 0]
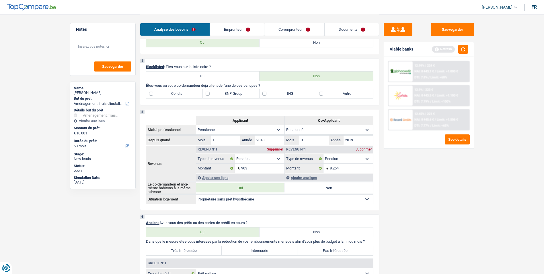
click at [247, 32] on link "Emprunteur" at bounding box center [237, 29] width 54 height 12
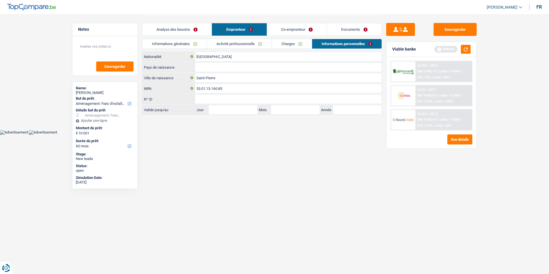
click at [294, 31] on link "Co-emprunteur" at bounding box center [297, 29] width 60 height 12
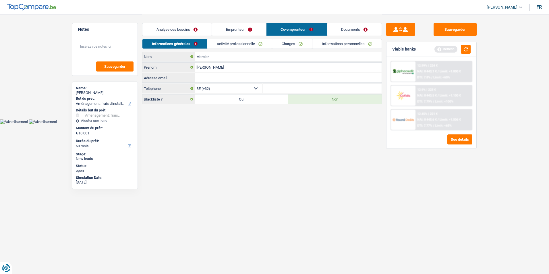
click at [242, 28] on link "Emprunteur" at bounding box center [239, 29] width 54 height 12
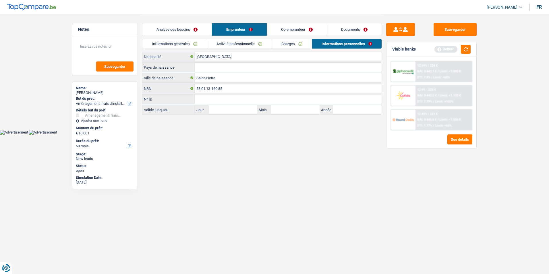
click at [236, 44] on link "Activité professionnelle" at bounding box center [239, 43] width 65 height 9
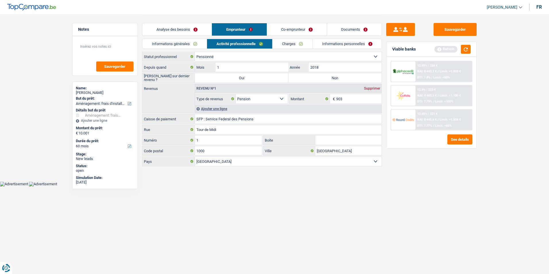
click at [199, 43] on link "Informations générales" at bounding box center [174, 43] width 64 height 9
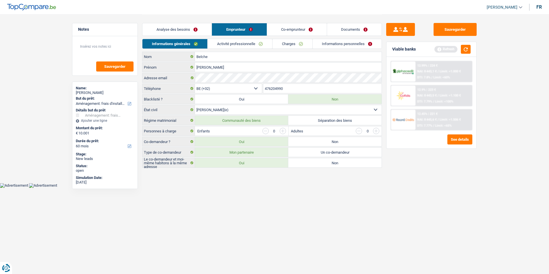
click at [184, 31] on link "Analyse des besoins" at bounding box center [176, 29] width 69 height 12
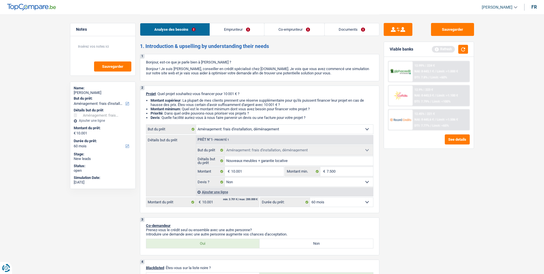
click at [228, 28] on link "Emprunteur" at bounding box center [237, 29] width 54 height 12
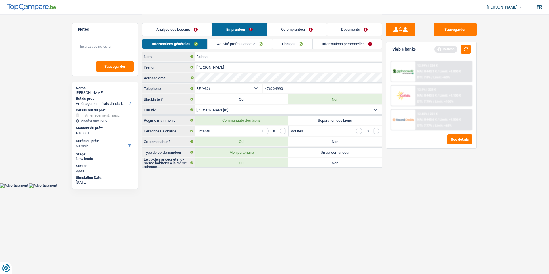
click at [286, 28] on link "Co-emprunteur" at bounding box center [297, 29] width 60 height 12
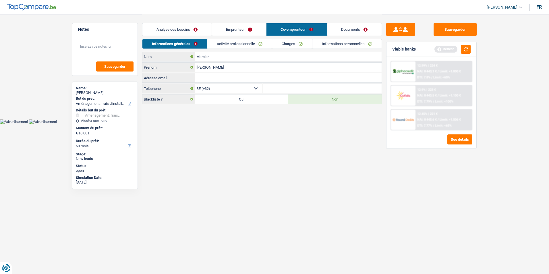
click at [340, 28] on link "Documents" at bounding box center [354, 29] width 55 height 12
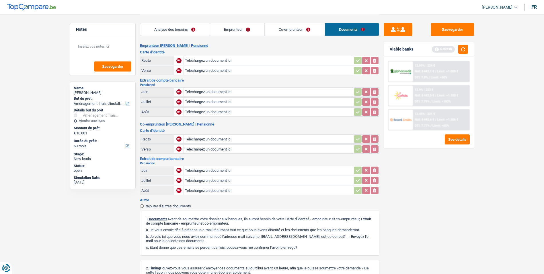
click at [302, 28] on link "Co-emprunteur" at bounding box center [295, 29] width 60 height 12
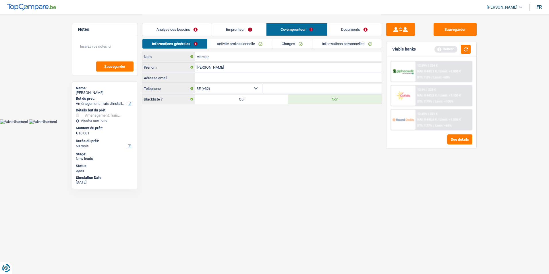
click at [255, 27] on link "Emprunteur" at bounding box center [239, 29] width 54 height 12
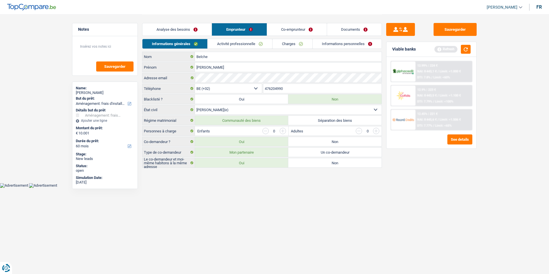
click at [196, 25] on link "Analyse des besoins" at bounding box center [176, 29] width 69 height 12
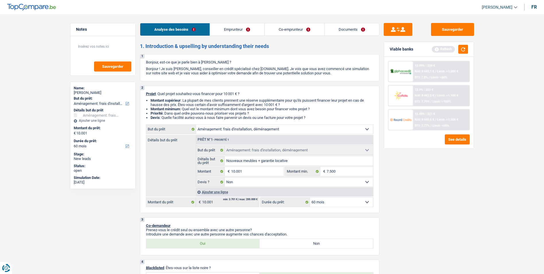
click at [237, 32] on link "Emprunteur" at bounding box center [237, 29] width 54 height 12
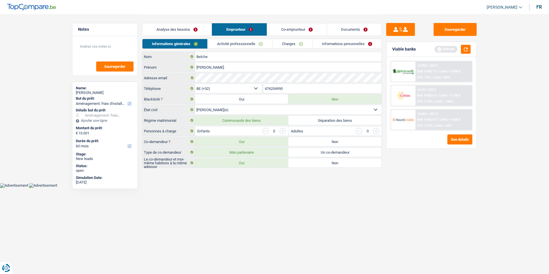
click at [299, 28] on link "Co-emprunteur" at bounding box center [297, 29] width 60 height 12
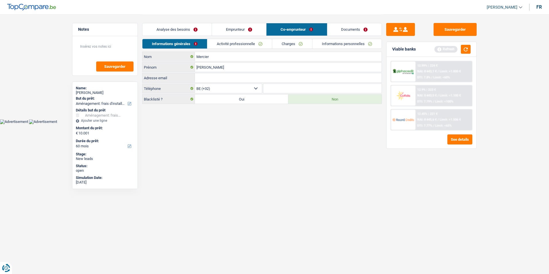
click at [340, 30] on link "Documents" at bounding box center [354, 29] width 55 height 12
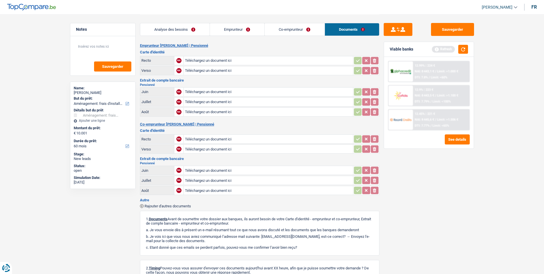
drag, startPoint x: 314, startPoint y: 31, endPoint x: 304, endPoint y: 31, distance: 9.8
click at [313, 31] on link "Co-emprunteur" at bounding box center [295, 29] width 60 height 12
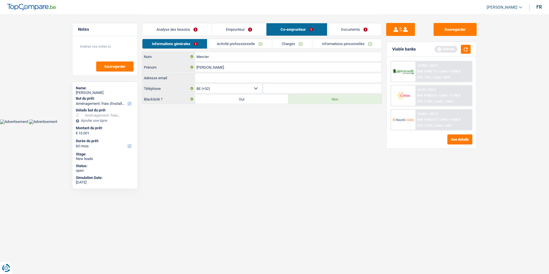
drag, startPoint x: 264, startPoint y: 32, endPoint x: 260, endPoint y: 33, distance: 4.3
click at [264, 32] on link "Emprunteur" at bounding box center [239, 29] width 54 height 12
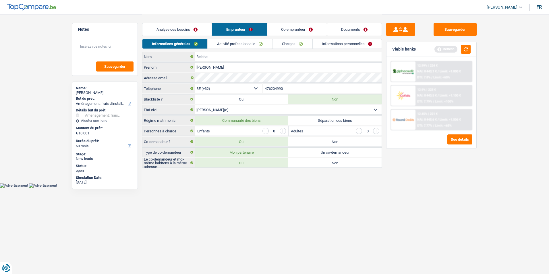
click at [182, 25] on link "Analyse des besoins" at bounding box center [176, 29] width 69 height 12
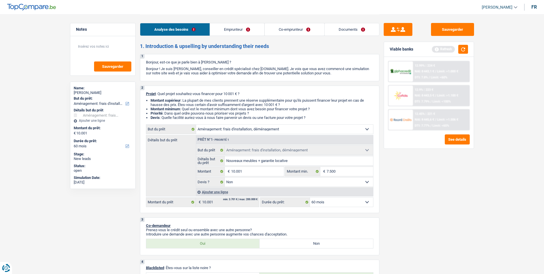
click at [228, 30] on link "Emprunteur" at bounding box center [237, 29] width 54 height 12
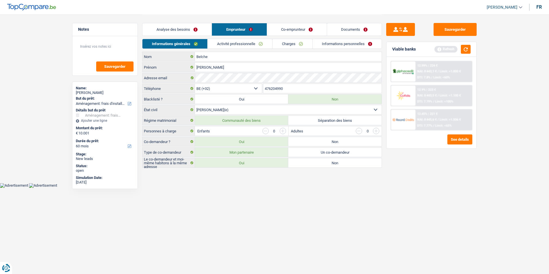
drag, startPoint x: 286, startPoint y: 28, endPoint x: 300, endPoint y: 28, distance: 13.8
click at [286, 28] on link "Co-emprunteur" at bounding box center [297, 29] width 60 height 12
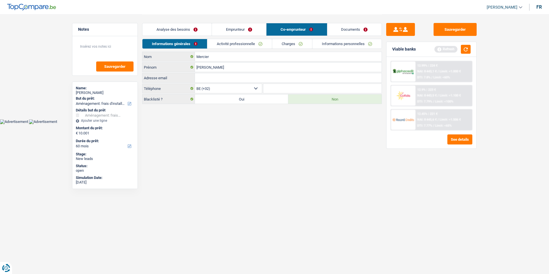
click at [341, 28] on link "Documents" at bounding box center [354, 29] width 55 height 12
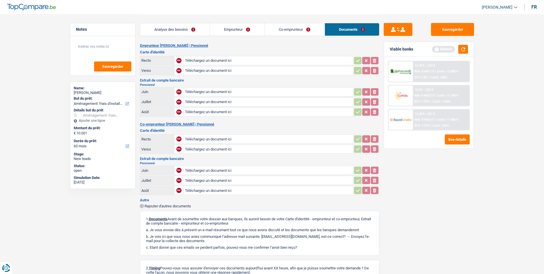
click at [292, 29] on link "Co-emprunteur" at bounding box center [295, 29] width 60 height 12
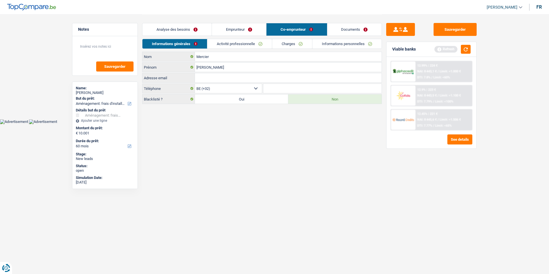
click at [245, 31] on link "Emprunteur" at bounding box center [239, 29] width 54 height 12
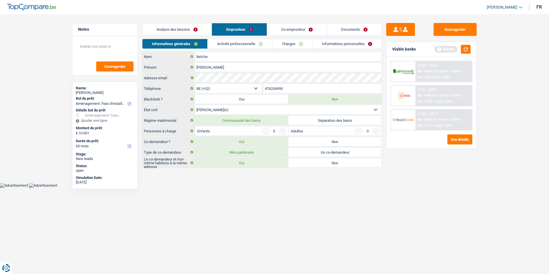
click at [232, 45] on link "Activité professionnelle" at bounding box center [239, 43] width 65 height 9
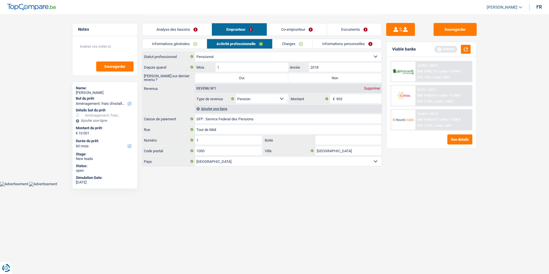
click at [335, 42] on link "Informations personnelles" at bounding box center [346, 43] width 69 height 9
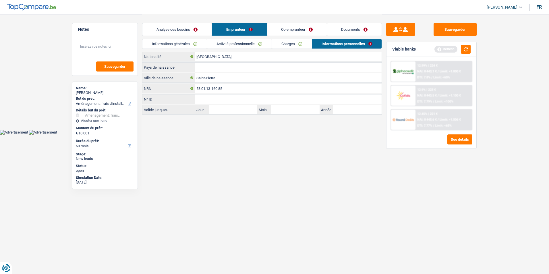
click at [299, 41] on link "Charges" at bounding box center [292, 43] width 40 height 9
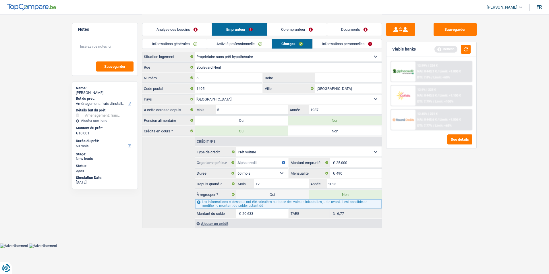
click at [242, 43] on link "Activité professionnelle" at bounding box center [239, 43] width 65 height 9
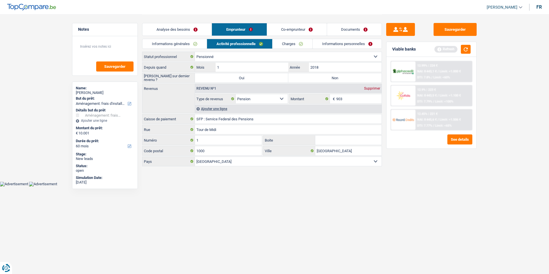
click at [187, 43] on link "Informations générales" at bounding box center [174, 43] width 64 height 9
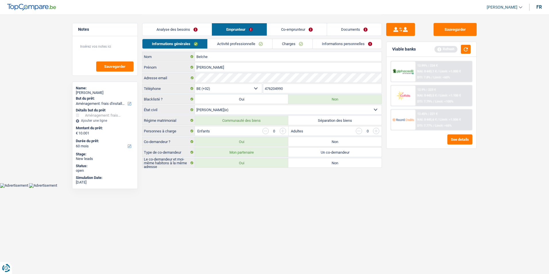
click at [188, 29] on link "Analyse des besoins" at bounding box center [176, 29] width 69 height 12
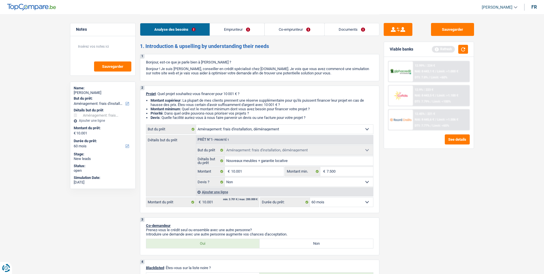
click at [284, 34] on link "Co-emprunteur" at bounding box center [295, 29] width 60 height 12
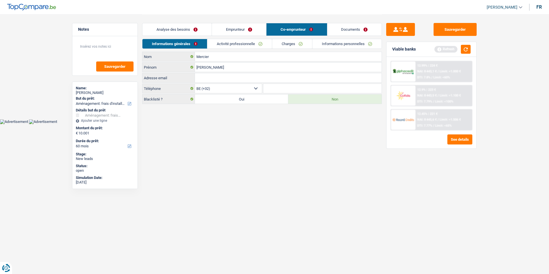
click at [352, 30] on link "Documents" at bounding box center [354, 29] width 55 height 12
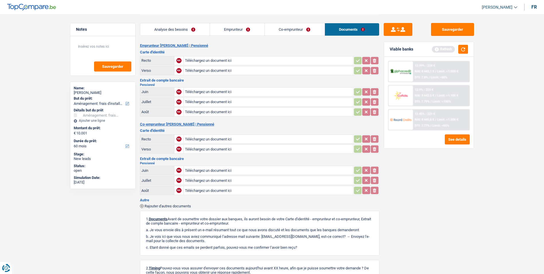
click at [223, 29] on link "Emprunteur" at bounding box center [237, 29] width 55 height 12
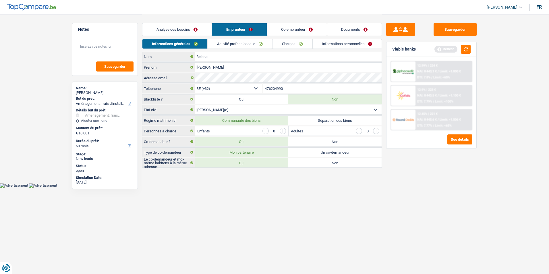
click at [189, 27] on link "Analyse des besoins" at bounding box center [176, 29] width 69 height 12
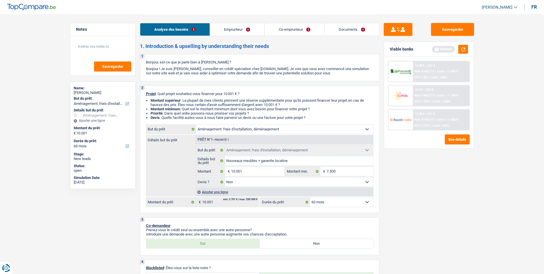
click at [240, 27] on link "Emprunteur" at bounding box center [237, 29] width 54 height 12
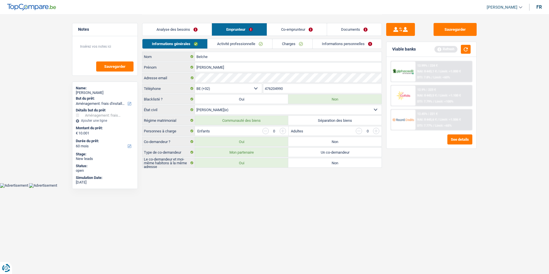
click at [288, 27] on link "Co-emprunteur" at bounding box center [297, 29] width 60 height 12
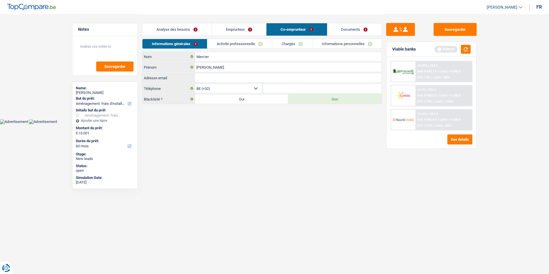
click at [352, 29] on link "Documents" at bounding box center [354, 29] width 55 height 12
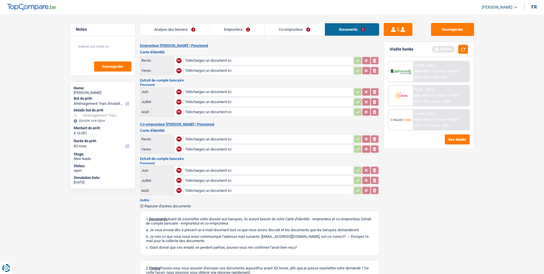
click at [297, 29] on link "Co-emprunteur" at bounding box center [295, 29] width 60 height 12
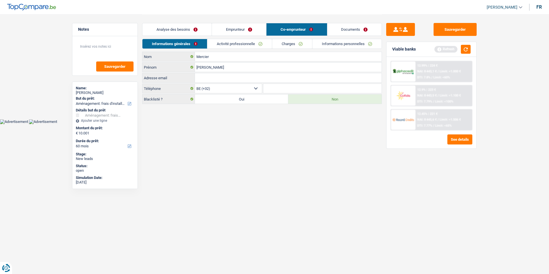
click at [244, 31] on link "Emprunteur" at bounding box center [239, 29] width 54 height 12
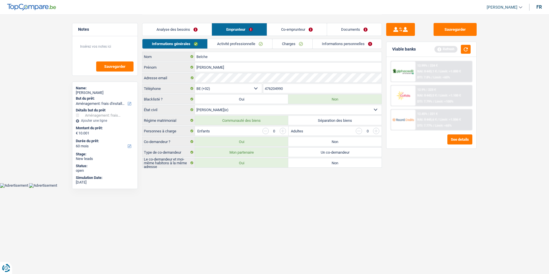
click at [203, 33] on link "Analyse des besoins" at bounding box center [176, 29] width 69 height 12
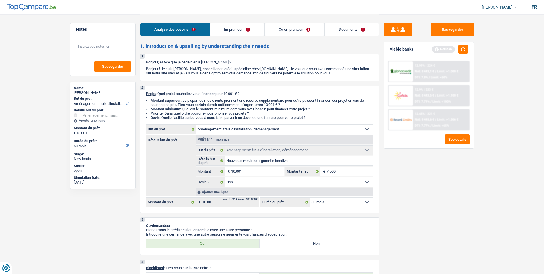
click at [283, 26] on link "Co-emprunteur" at bounding box center [295, 29] width 60 height 12
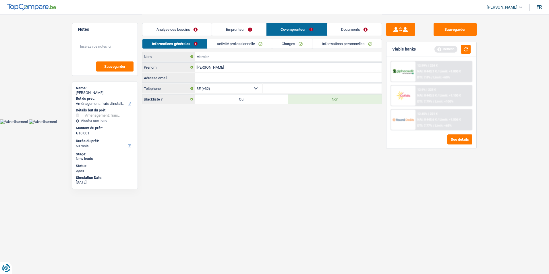
click at [357, 30] on link "Documents" at bounding box center [354, 29] width 55 height 12
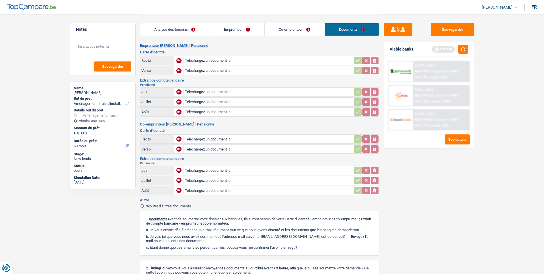
click at [306, 30] on link "Co-emprunteur" at bounding box center [295, 29] width 60 height 12
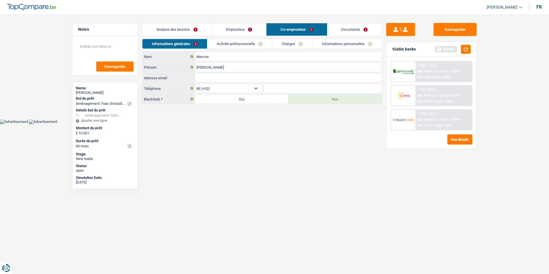
click at [260, 28] on link "Emprunteur" at bounding box center [239, 29] width 54 height 12
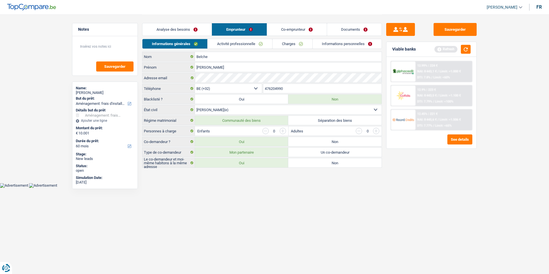
click at [174, 24] on link "Analyse des besoins" at bounding box center [176, 29] width 69 height 12
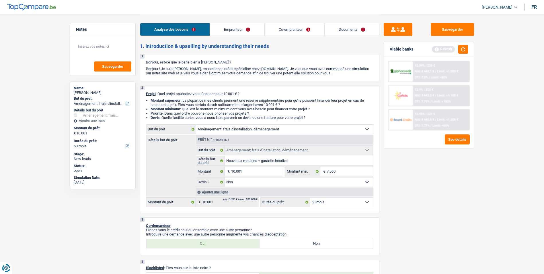
click at [234, 28] on link "Emprunteur" at bounding box center [237, 29] width 54 height 12
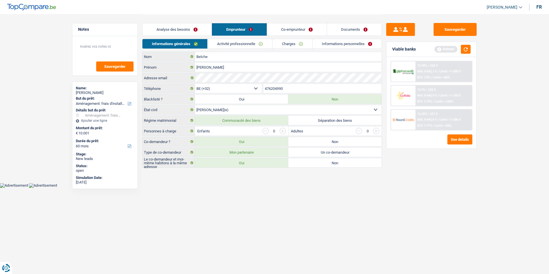
click at [361, 29] on link "Documents" at bounding box center [354, 29] width 55 height 12
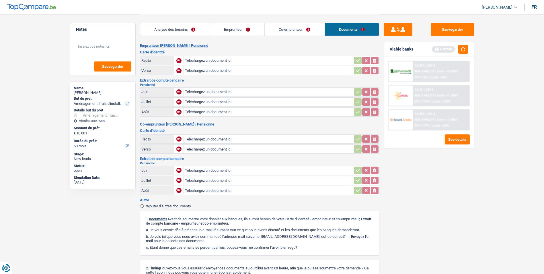
click at [312, 26] on link "Co-emprunteur" at bounding box center [295, 29] width 60 height 12
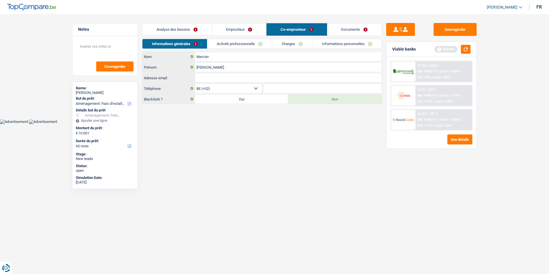
click at [228, 32] on link "Emprunteur" at bounding box center [239, 29] width 54 height 12
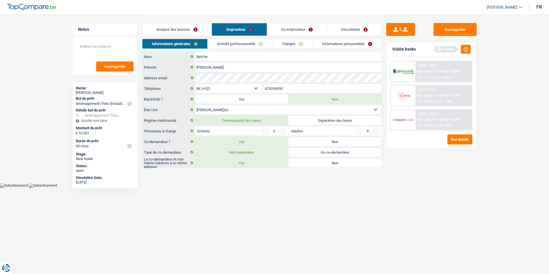
click at [182, 32] on link "Analyse des besoins" at bounding box center [176, 29] width 69 height 12
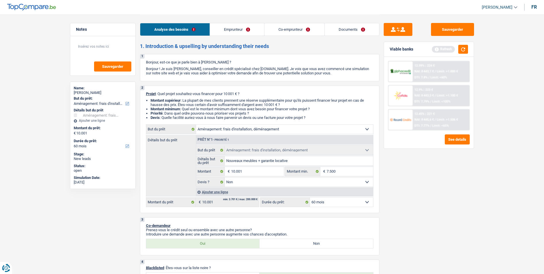
click at [252, 29] on link "Emprunteur" at bounding box center [237, 29] width 54 height 12
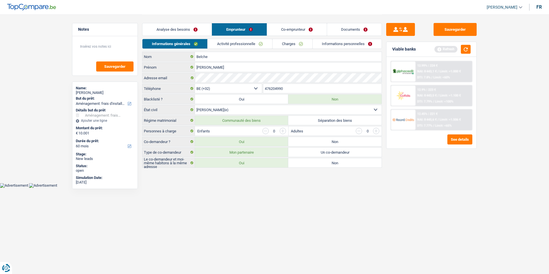
click at [290, 32] on link "Co-emprunteur" at bounding box center [297, 29] width 60 height 12
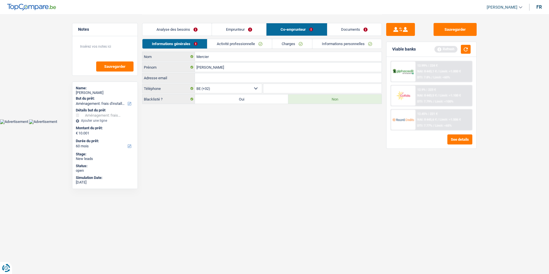
click at [337, 30] on link "Documents" at bounding box center [354, 29] width 55 height 12
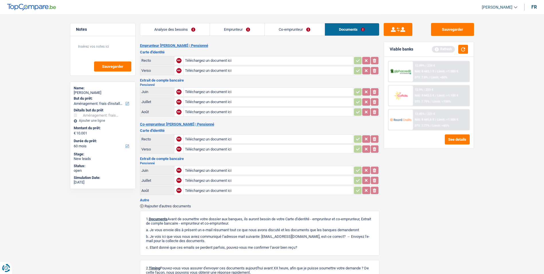
click at [297, 35] on link "Co-emprunteur" at bounding box center [295, 29] width 60 height 12
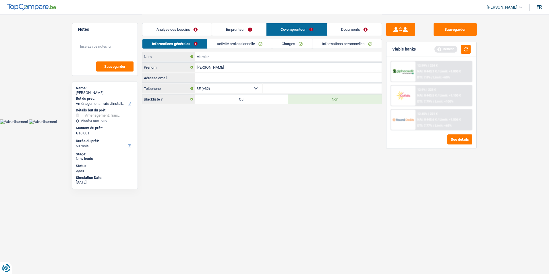
click at [242, 29] on link "Emprunteur" at bounding box center [239, 29] width 54 height 12
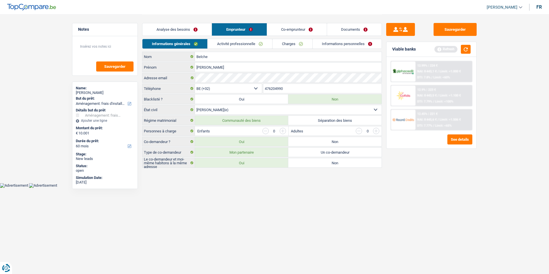
click at [178, 23] on link "Analyse des besoins" at bounding box center [176, 29] width 69 height 12
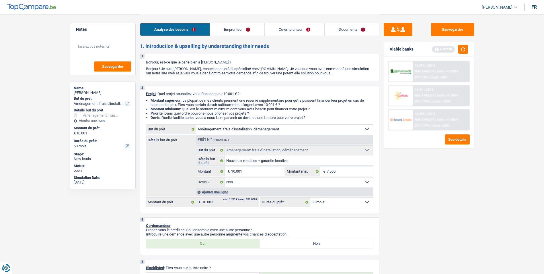
drag, startPoint x: 243, startPoint y: 30, endPoint x: 248, endPoint y: 30, distance: 5.5
click at [243, 30] on link "Emprunteur" at bounding box center [237, 29] width 54 height 12
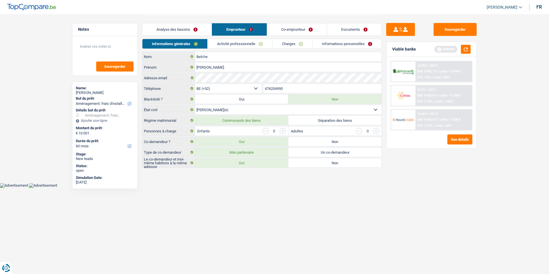
click at [349, 33] on link "Documents" at bounding box center [354, 29] width 55 height 12
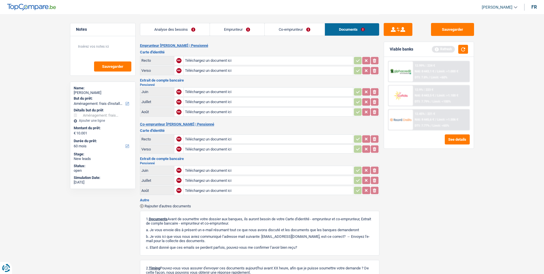
click at [299, 27] on link "Co-emprunteur" at bounding box center [295, 29] width 60 height 12
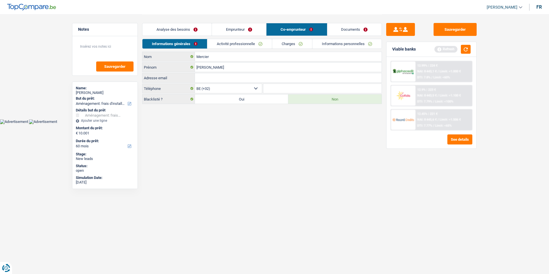
click at [248, 30] on link "Emprunteur" at bounding box center [239, 29] width 54 height 12
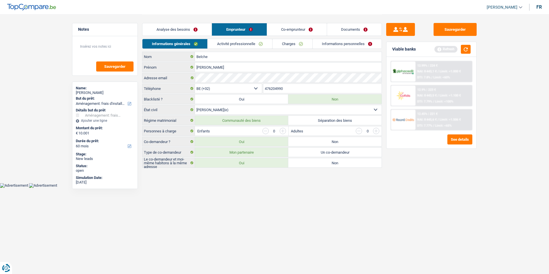
click at [195, 26] on link "Analyse des besoins" at bounding box center [176, 29] width 69 height 12
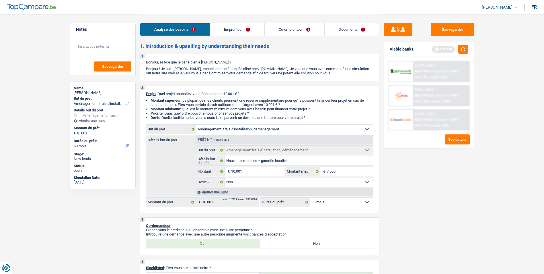
click at [252, 32] on link "Emprunteur" at bounding box center [237, 29] width 54 height 12
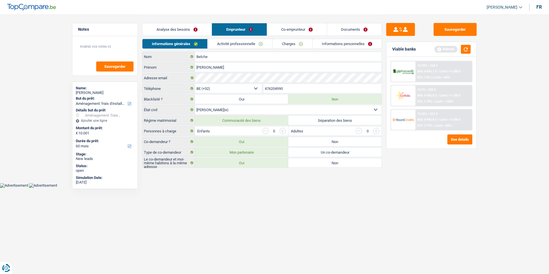
click at [285, 32] on link "Co-emprunteur" at bounding box center [297, 29] width 60 height 12
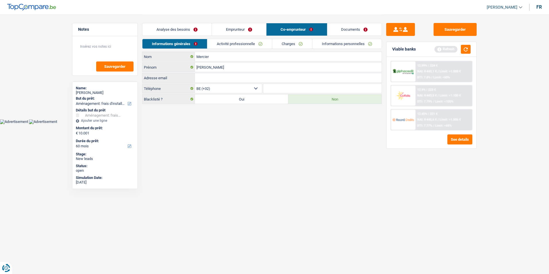
click at [336, 33] on link "Documents" at bounding box center [354, 29] width 55 height 12
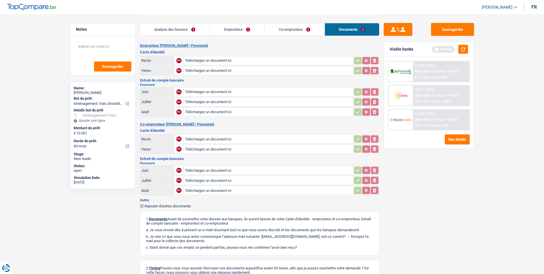
click at [302, 36] on div "Analyse des besoins Emprunteur Co-emprunteur Documents" at bounding box center [260, 26] width 240 height 24
click at [259, 27] on link "Emprunteur" at bounding box center [237, 29] width 55 height 12
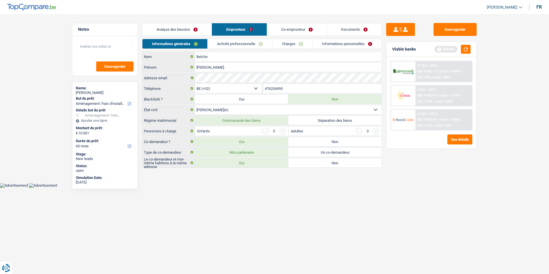
click at [277, 30] on link "Co-emprunteur" at bounding box center [297, 29] width 60 height 12
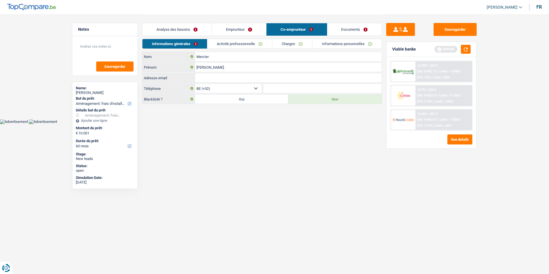
click at [198, 28] on link "Analyse des besoins" at bounding box center [176, 29] width 69 height 12
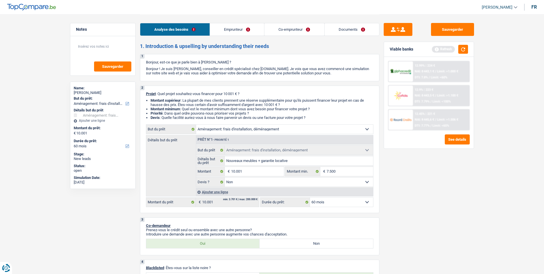
click at [237, 28] on link "Emprunteur" at bounding box center [237, 29] width 54 height 12
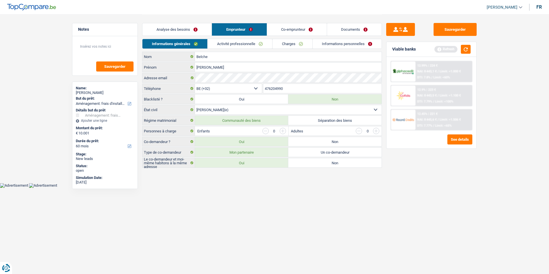
click at [239, 43] on link "Activité professionnelle" at bounding box center [239, 43] width 65 height 9
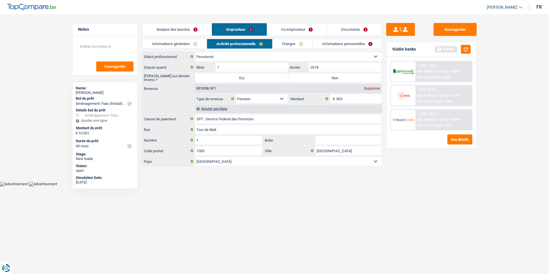
click at [296, 44] on link "Charges" at bounding box center [292, 43] width 40 height 9
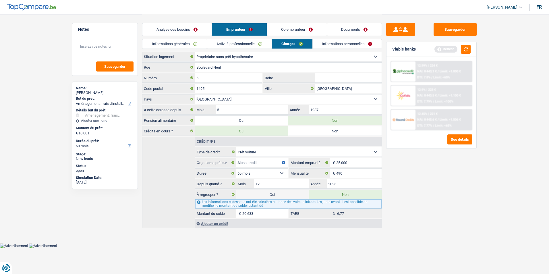
click at [333, 44] on link "Informations personnelles" at bounding box center [346, 43] width 69 height 9
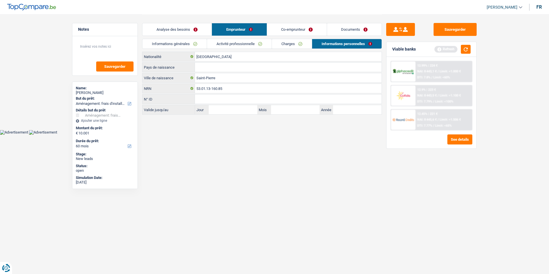
click at [291, 43] on link "Charges" at bounding box center [292, 43] width 40 height 9
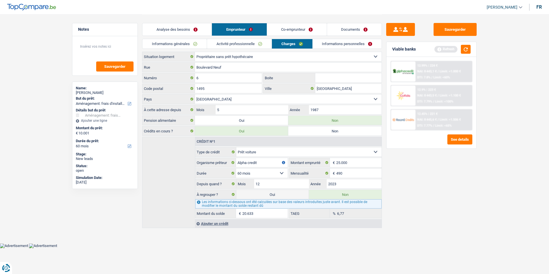
click at [248, 42] on link "Activité professionnelle" at bounding box center [239, 43] width 65 height 9
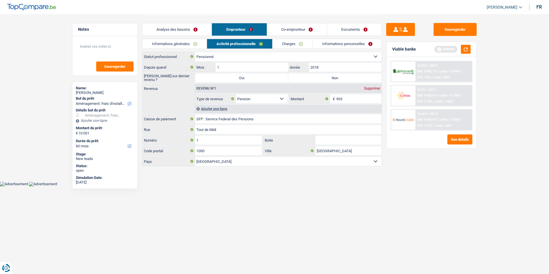
click at [195, 42] on link "Informations générales" at bounding box center [174, 43] width 64 height 9
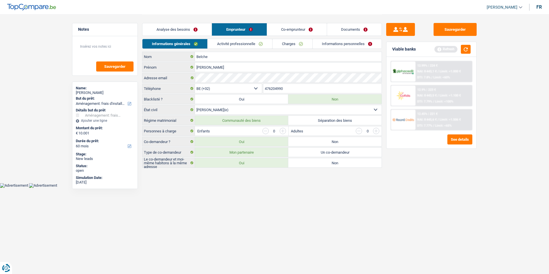
click at [243, 46] on link "Activité professionnelle" at bounding box center [239, 43] width 65 height 9
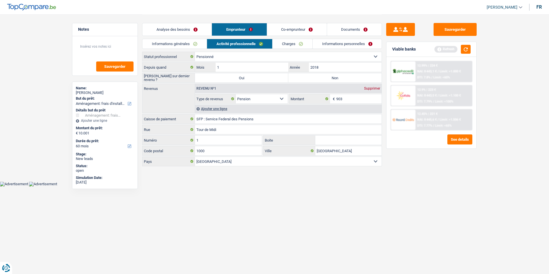
click at [296, 43] on link "Charges" at bounding box center [292, 43] width 40 height 9
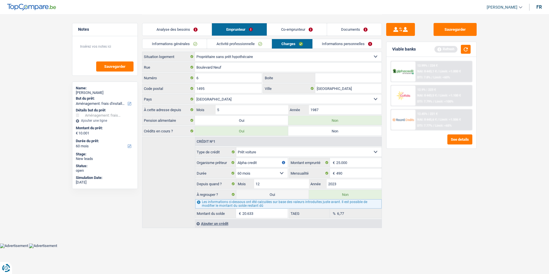
click at [335, 44] on link "Informations personnelles" at bounding box center [346, 43] width 69 height 9
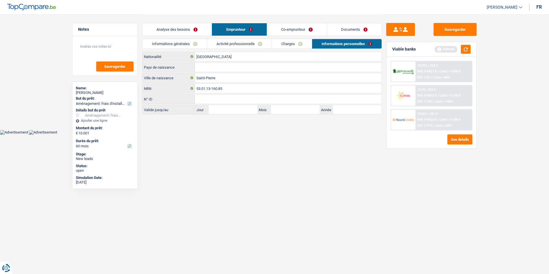
click at [292, 48] on link "Charges" at bounding box center [292, 43] width 40 height 9
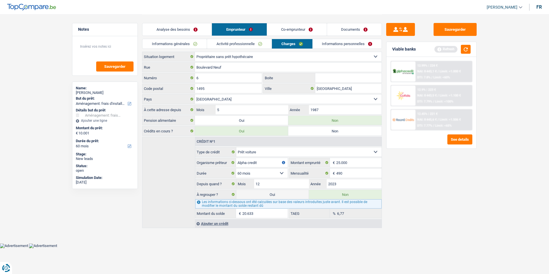
click at [241, 45] on link "Activité professionnelle" at bounding box center [239, 43] width 65 height 9
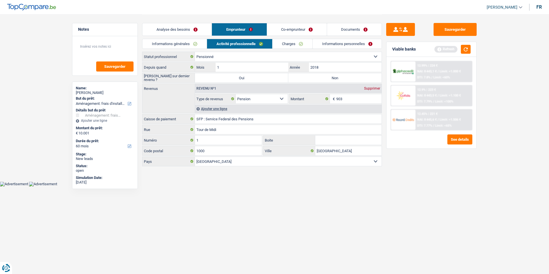
click at [184, 44] on link "Informations générales" at bounding box center [174, 43] width 64 height 9
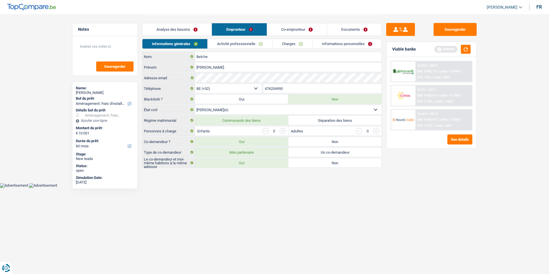
click at [282, 43] on link "Charges" at bounding box center [292, 43] width 40 height 9
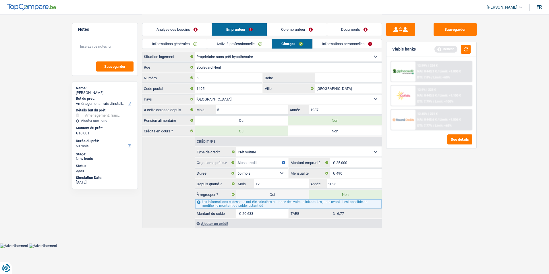
click at [322, 44] on link "Informations personnelles" at bounding box center [346, 43] width 69 height 9
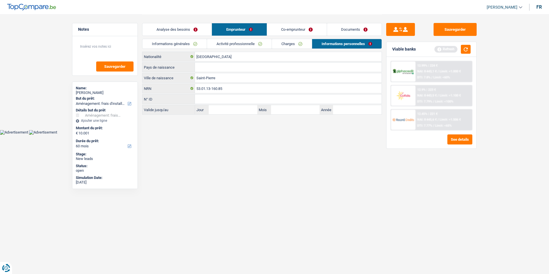
click at [287, 43] on link "Charges" at bounding box center [292, 43] width 40 height 9
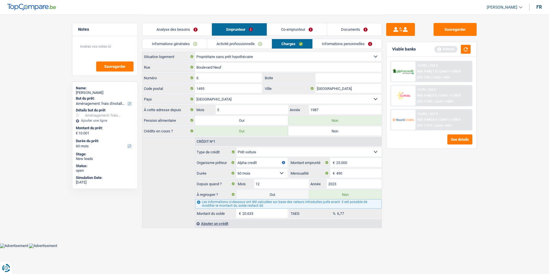
click at [248, 45] on link "Activité professionnelle" at bounding box center [239, 43] width 65 height 9
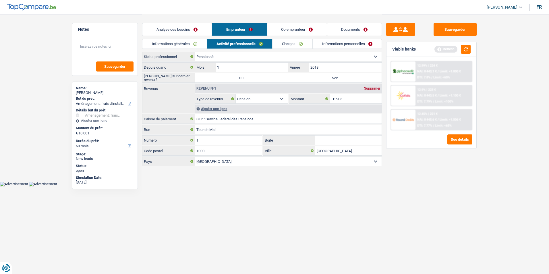
click at [209, 45] on link "Activité professionnelle" at bounding box center [239, 43] width 65 height 9
click at [193, 44] on link "Informations générales" at bounding box center [174, 43] width 64 height 9
